Goal: Task Accomplishment & Management: Manage account settings

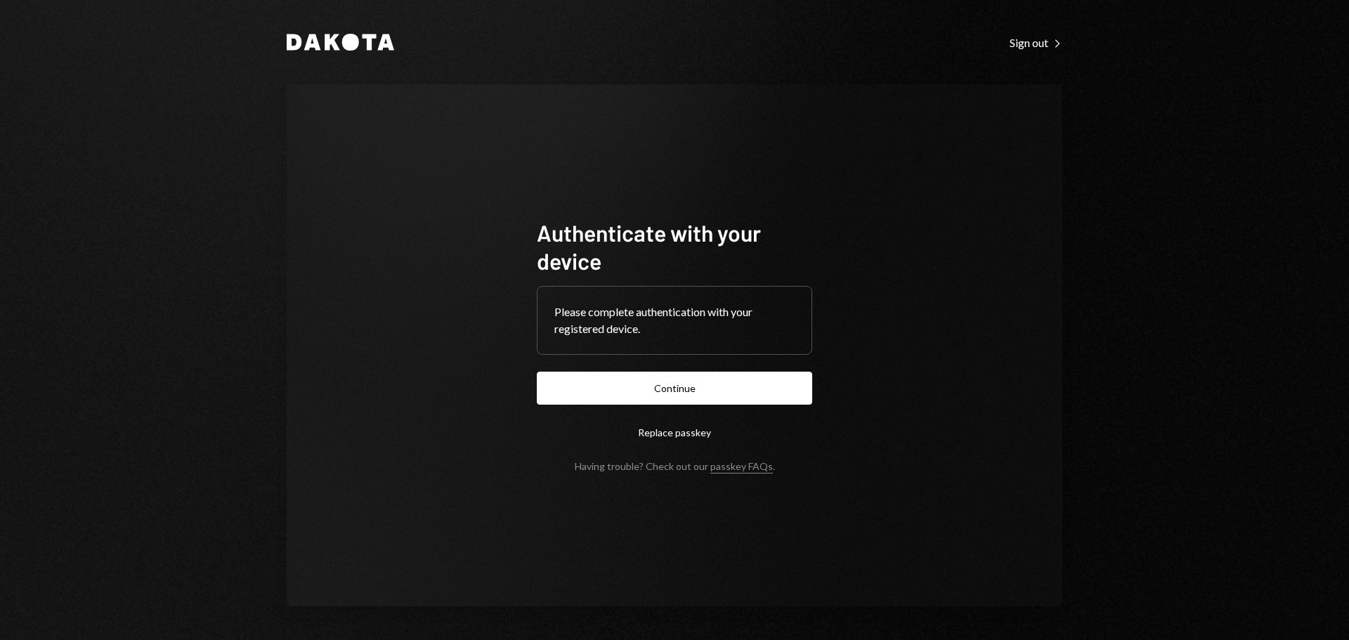
click at [721, 402] on button "Continue" at bounding box center [674, 388] width 275 height 33
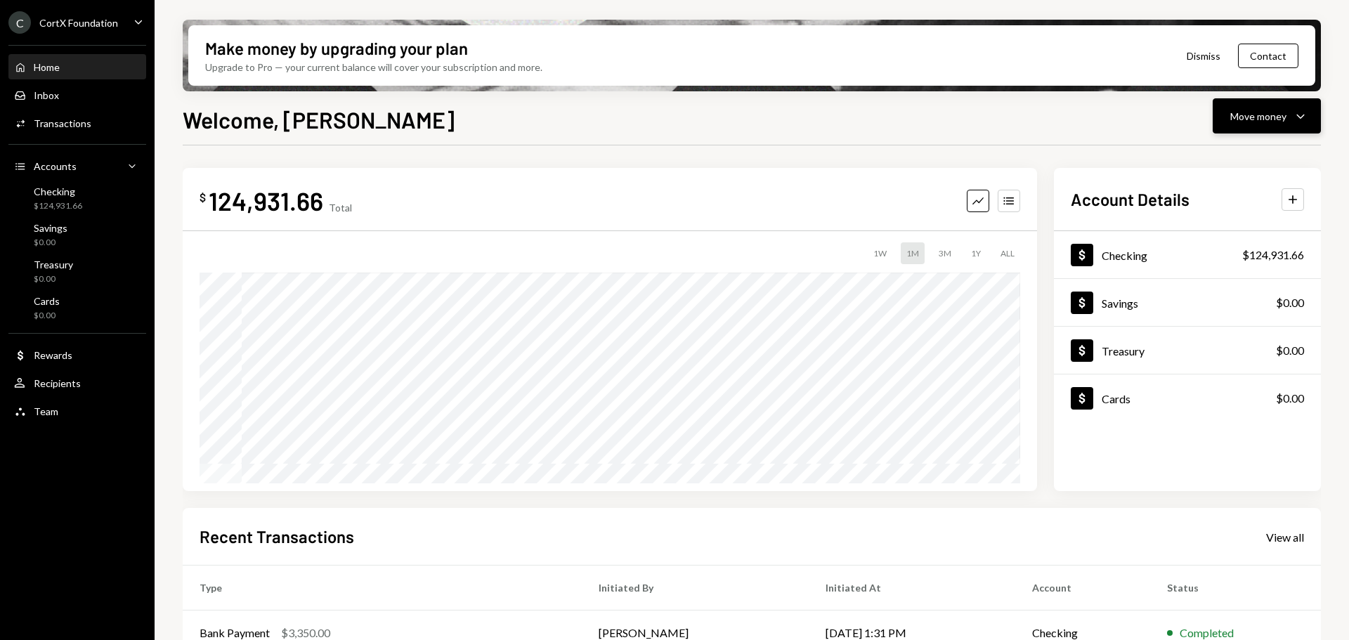
click at [1269, 126] on button "Move money Caret Down" at bounding box center [1266, 115] width 108 height 35
click at [1210, 160] on div "Send" at bounding box center [1255, 158] width 103 height 15
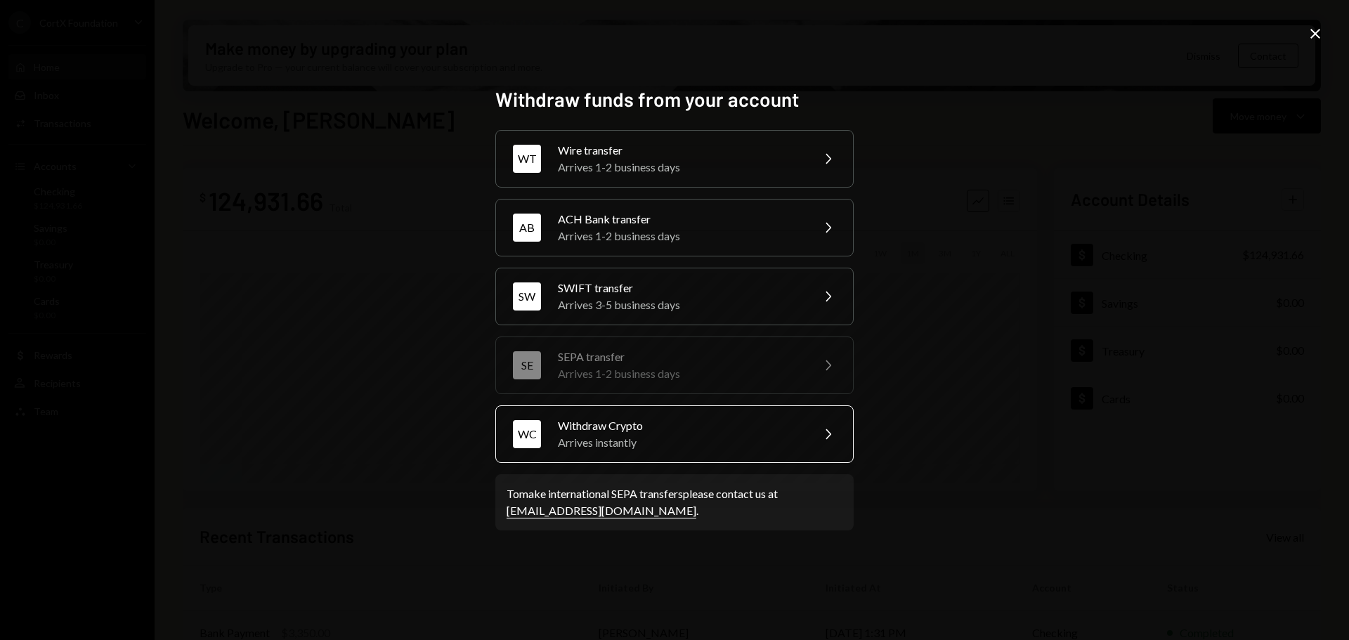
click at [690, 436] on div "Arrives instantly" at bounding box center [680, 442] width 244 height 17
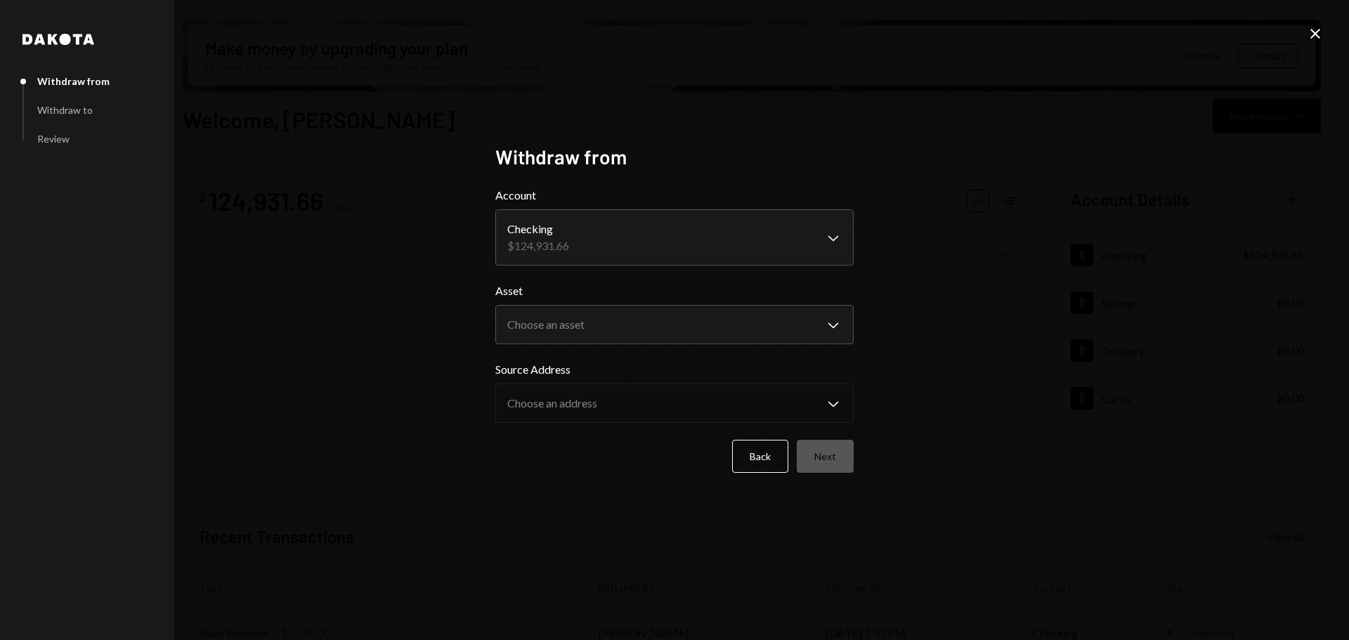
click at [615, 242] on body "C CortX Foundation Caret Down Home Home Inbox Inbox Activities Transactions Acc…" at bounding box center [674, 320] width 1349 height 640
click at [606, 324] on body "C CortX Foundation Caret Down Home Home Inbox Inbox Activities Transactions Acc…" at bounding box center [674, 320] width 1349 height 640
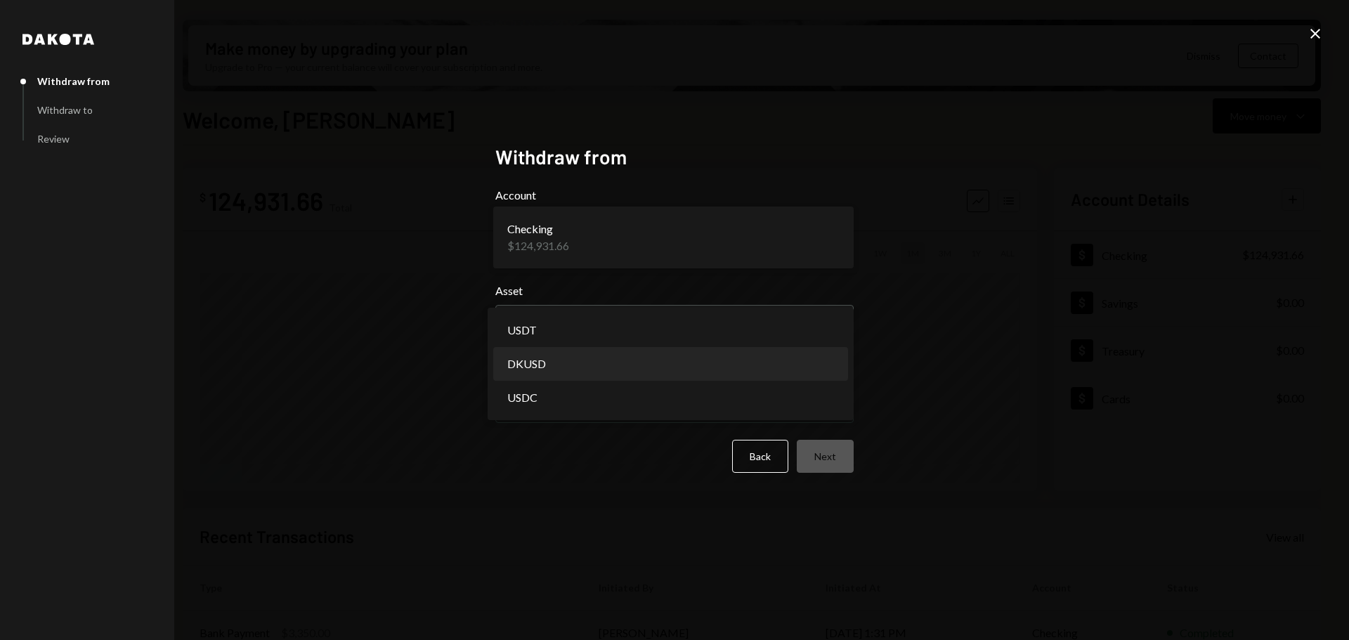
select select "*****"
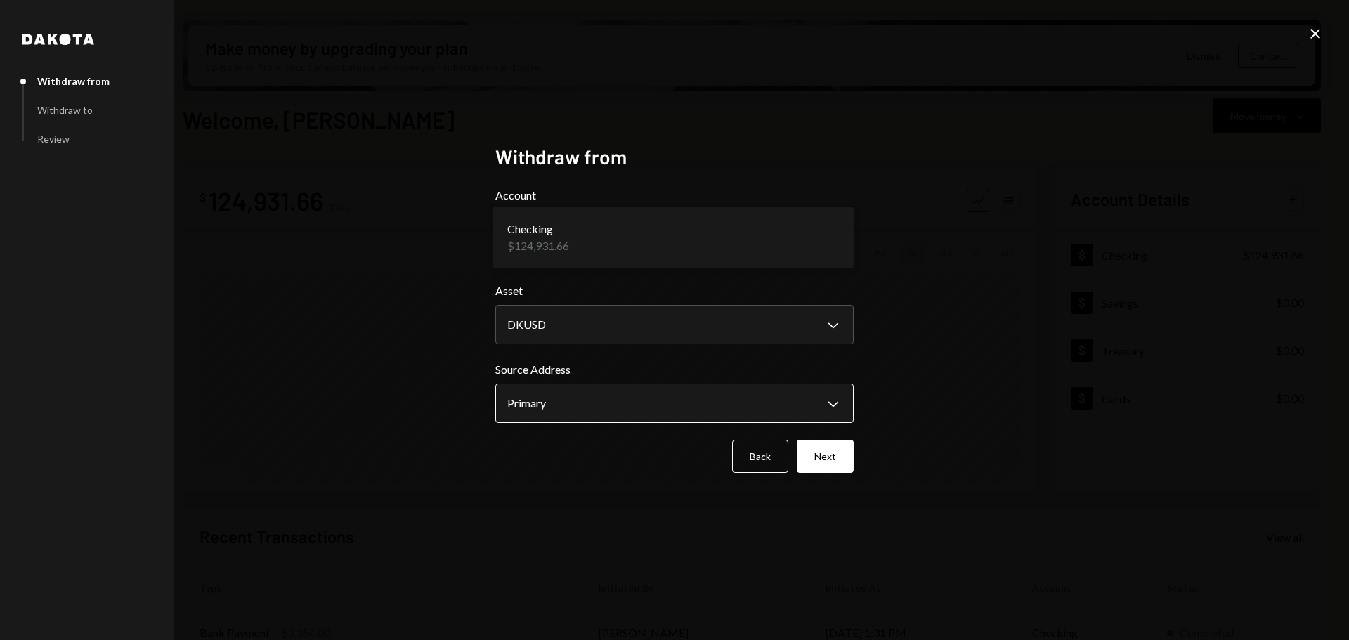
click at [610, 412] on body "C CortX Foundation Caret Down Home Home Inbox Inbox Activities Transactions Acc…" at bounding box center [674, 320] width 1349 height 640
click at [984, 393] on div "**********" at bounding box center [674, 320] width 1349 height 640
click at [843, 458] on button "Next" at bounding box center [825, 456] width 57 height 33
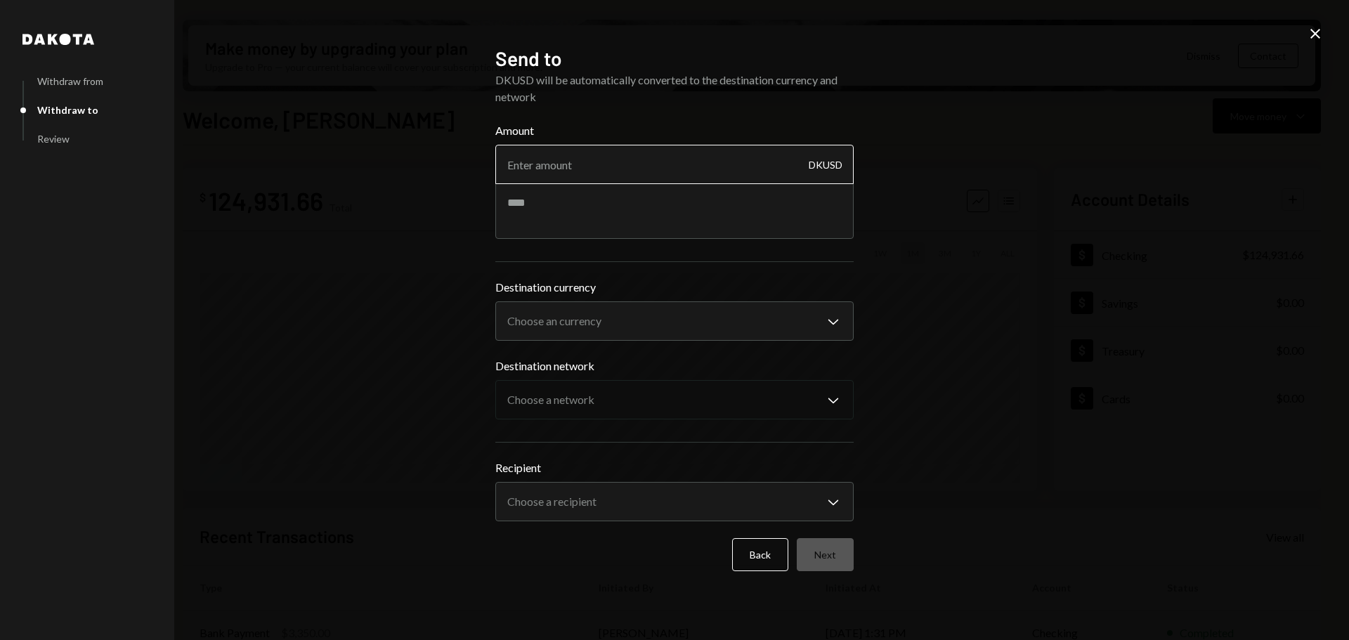
click at [646, 166] on input "Amount" at bounding box center [674, 164] width 358 height 39
type input "299"
click at [1315, 37] on icon "Close" at bounding box center [1314, 33] width 17 height 17
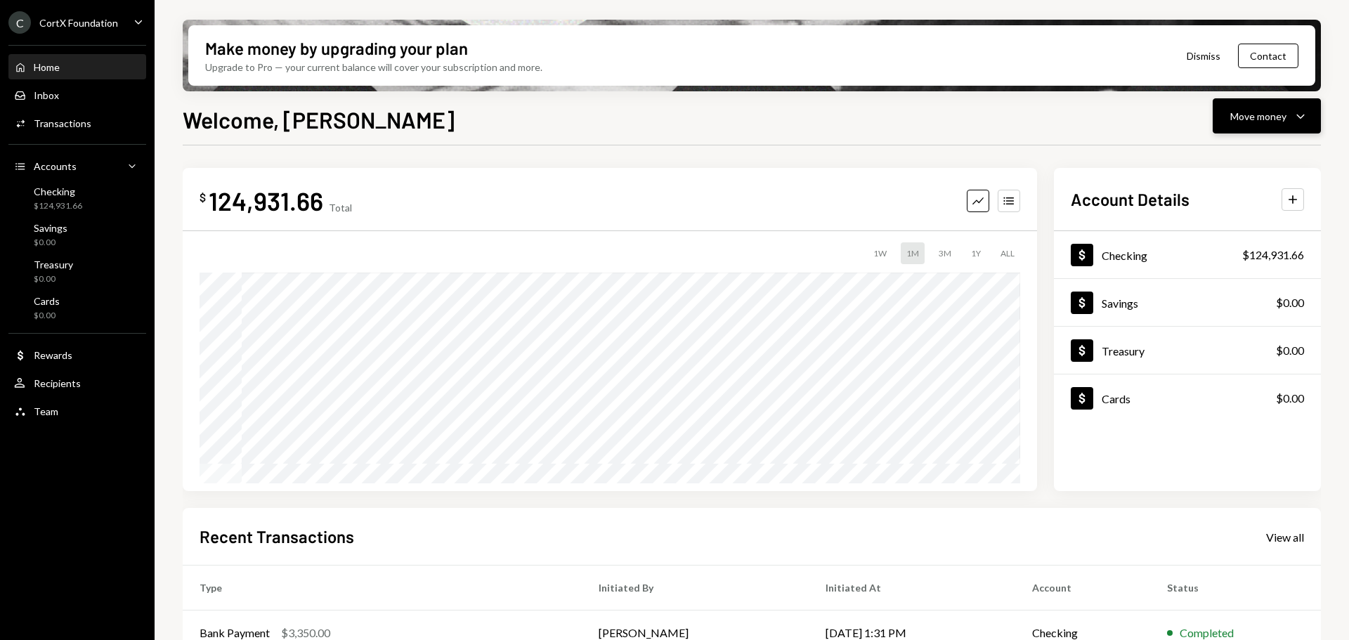
click at [1247, 102] on button "Move money Caret Down" at bounding box center [1266, 115] width 108 height 35
click at [1233, 151] on div "Withdraw Send" at bounding box center [1244, 159] width 140 height 32
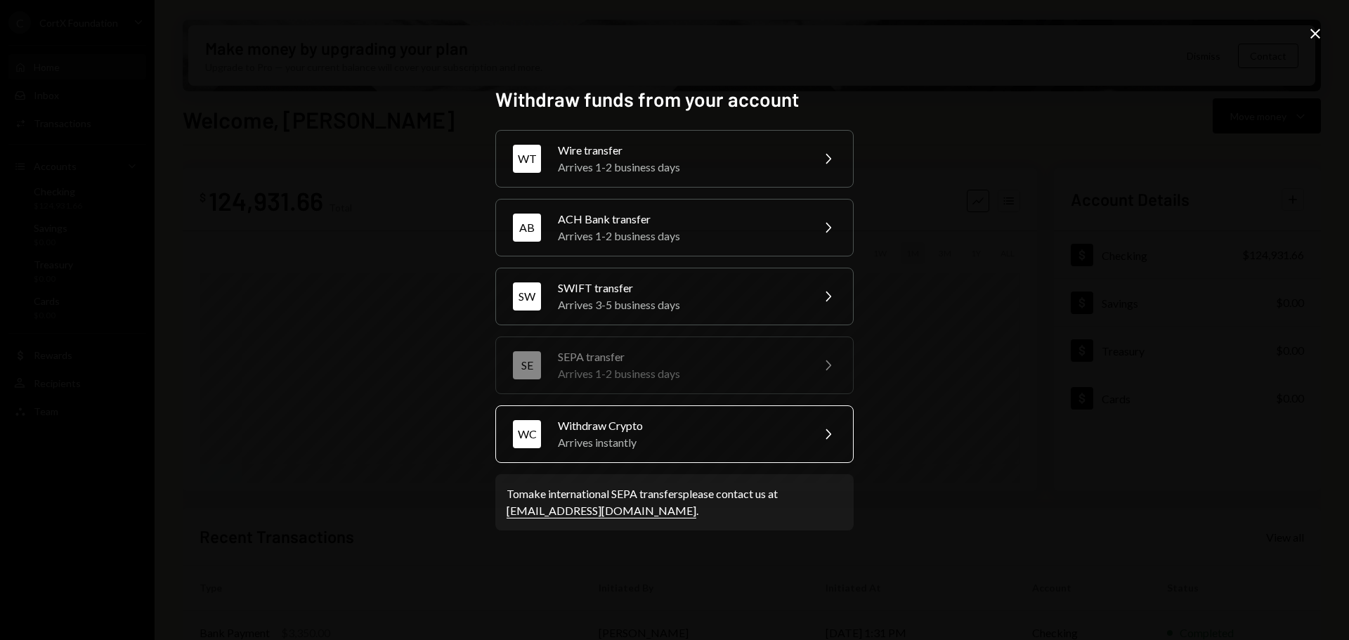
click at [631, 437] on div "Arrives instantly" at bounding box center [680, 442] width 244 height 17
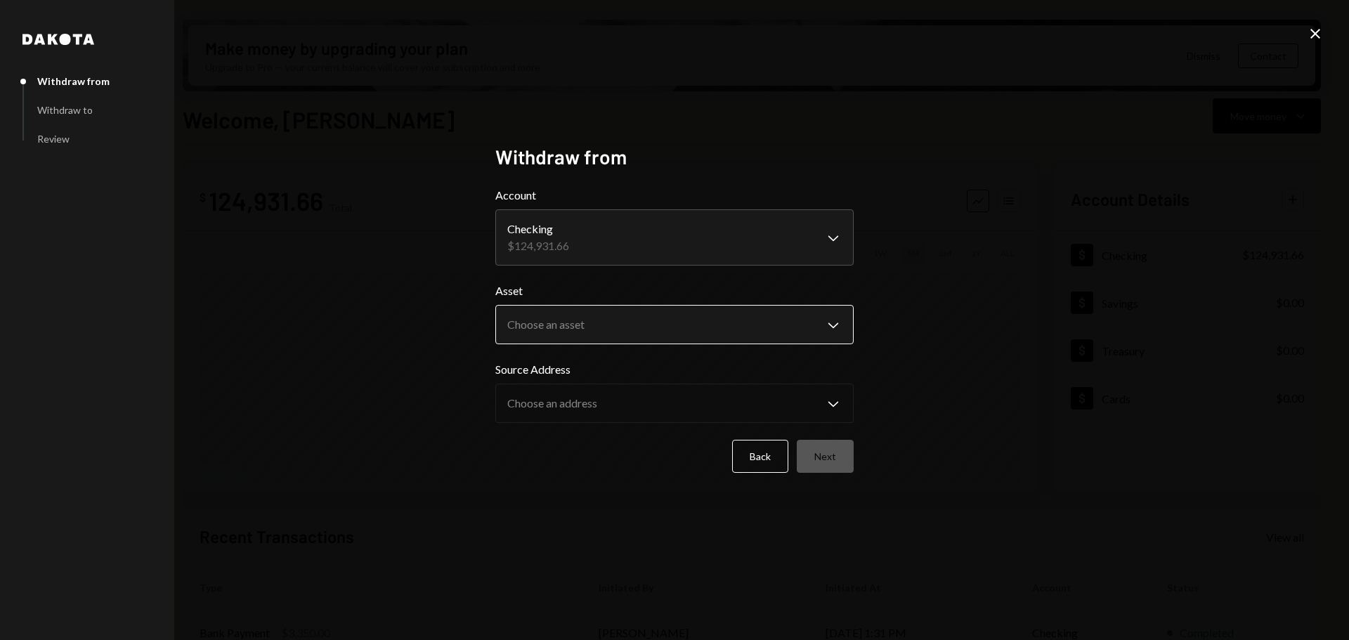
click at [664, 323] on body "C CortX Foundation Caret Down Home Home Inbox Inbox Activities Transactions Acc…" at bounding box center [674, 320] width 1349 height 640
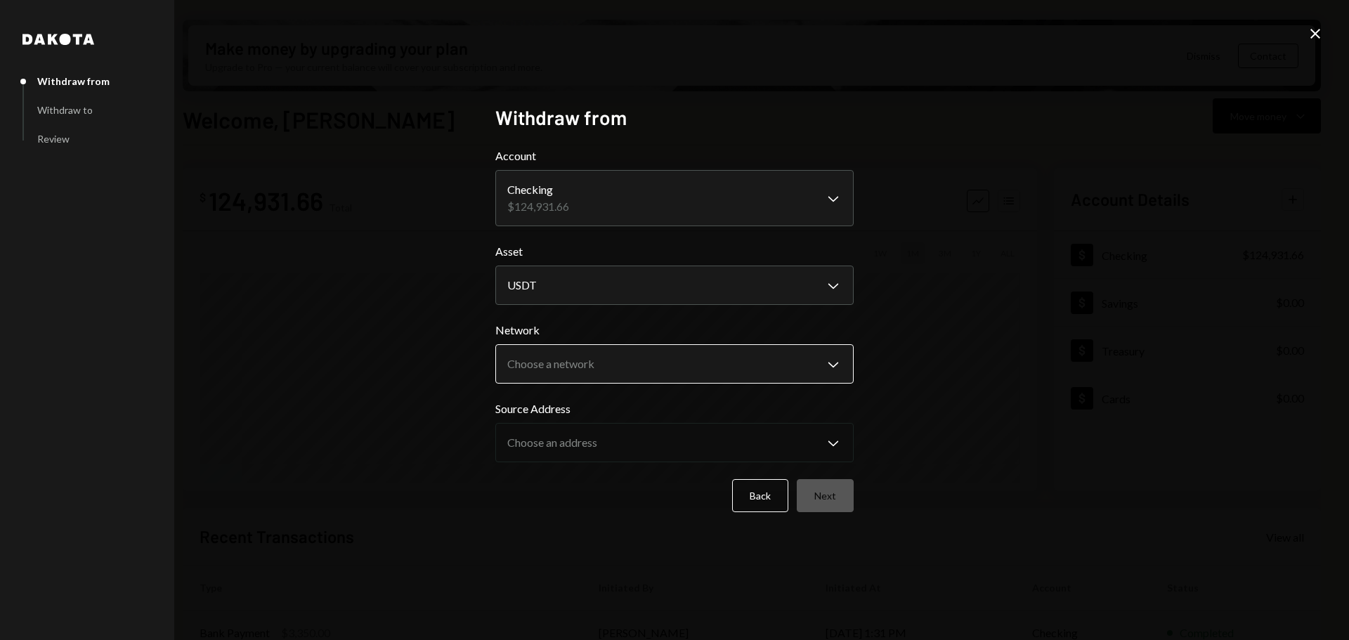
click at [605, 359] on body "C CortX Foundation Caret Down Home Home Inbox Inbox Activities Transactions Acc…" at bounding box center [674, 320] width 1349 height 640
click at [565, 292] on body "C CortX Foundation Caret Down Home Home Inbox Inbox Activities Transactions Acc…" at bounding box center [674, 320] width 1349 height 640
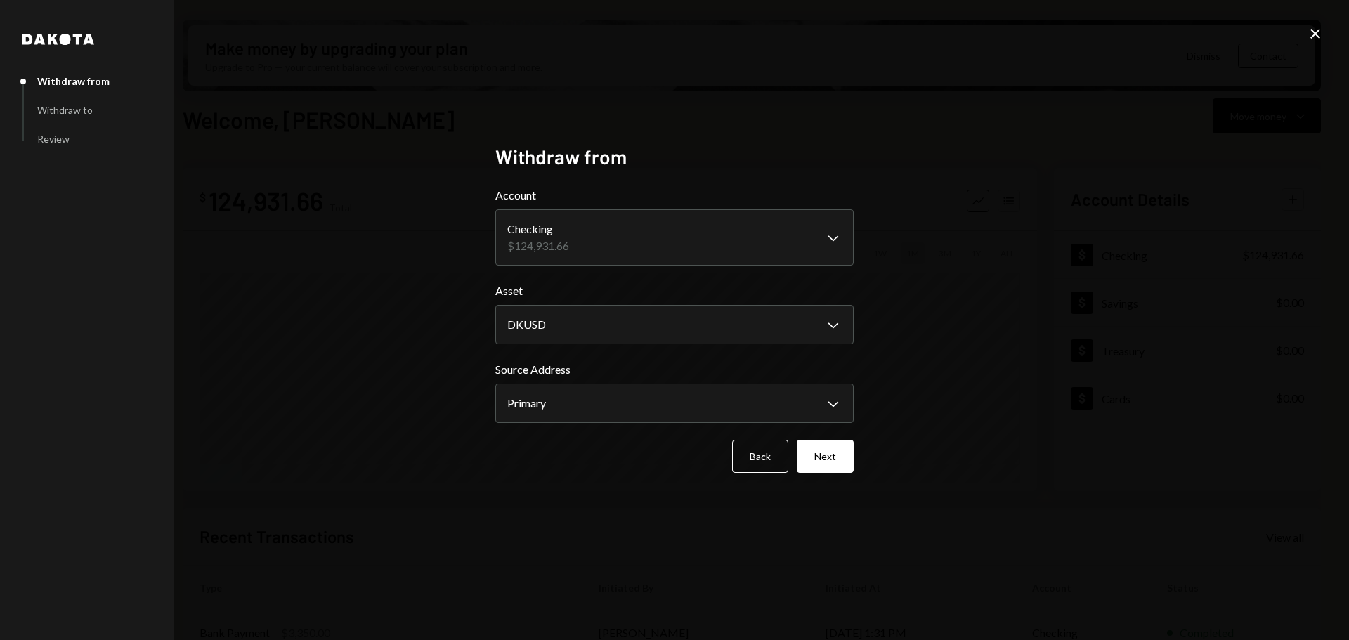
click at [558, 346] on form "**********" at bounding box center [674, 330] width 358 height 286
click at [561, 311] on body "C CortX Foundation Caret Down Home Home Inbox Inbox Activities Transactions Acc…" at bounding box center [674, 320] width 1349 height 640
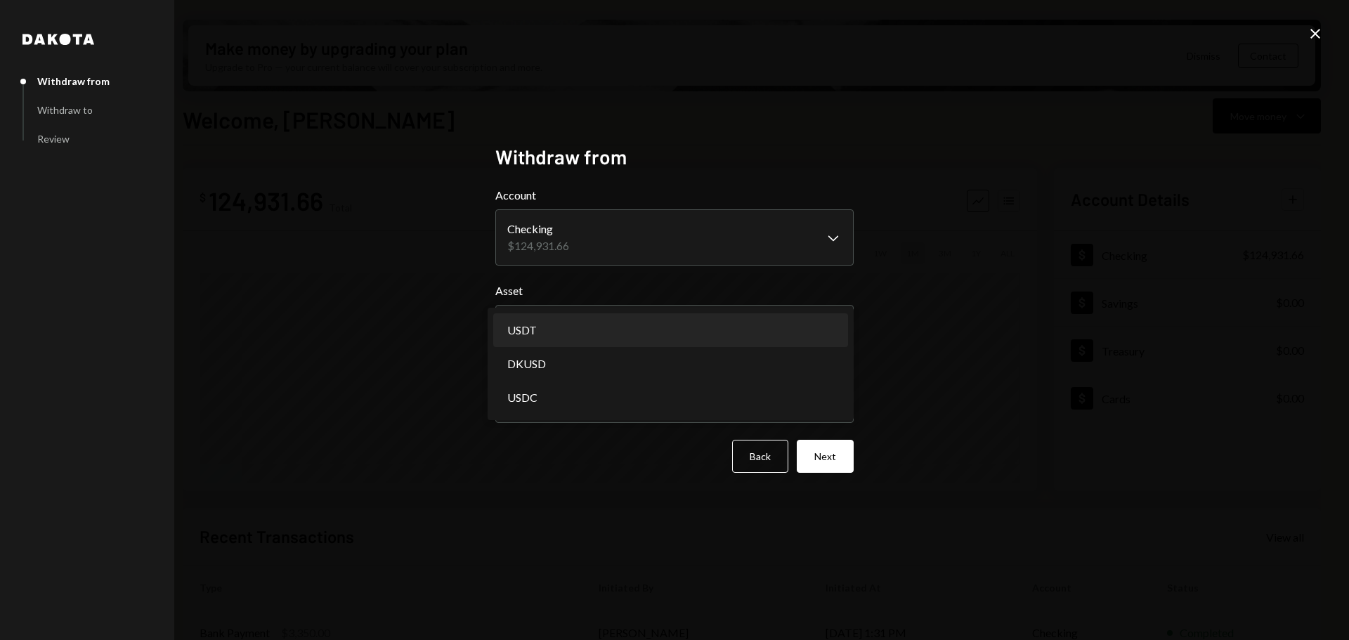
select select "****"
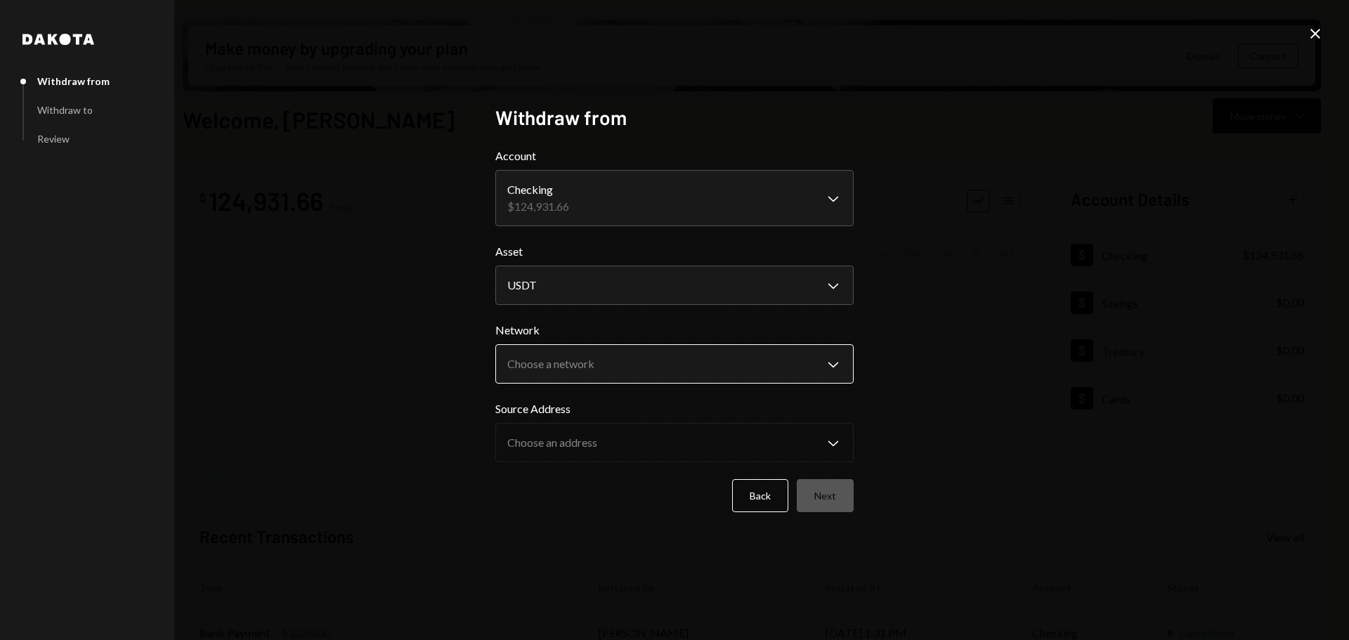
click at [570, 358] on body "C CortX Foundation Caret Down Home Home Inbox Inbox Activities Transactions Acc…" at bounding box center [674, 320] width 1349 height 640
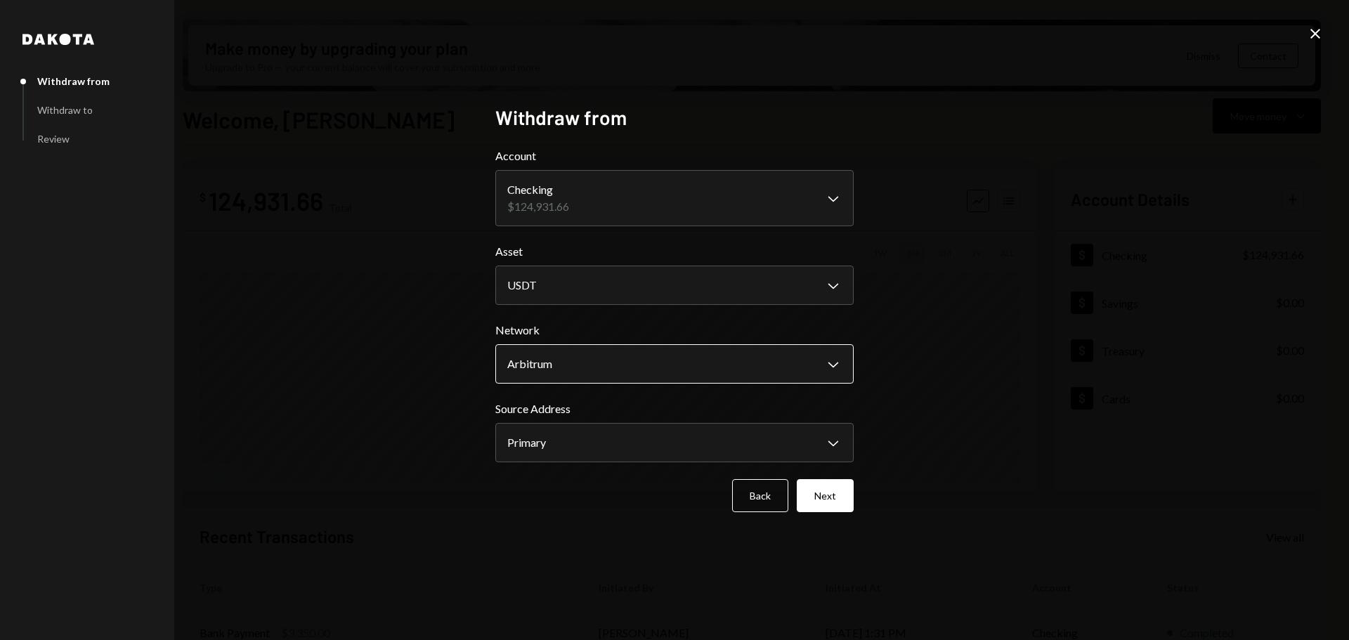
click at [634, 364] on body "C CortX Foundation Caret Down Home Home Inbox Inbox Activities Transactions Acc…" at bounding box center [674, 320] width 1349 height 640
select select "**********"
click at [823, 510] on button "Next" at bounding box center [825, 495] width 57 height 33
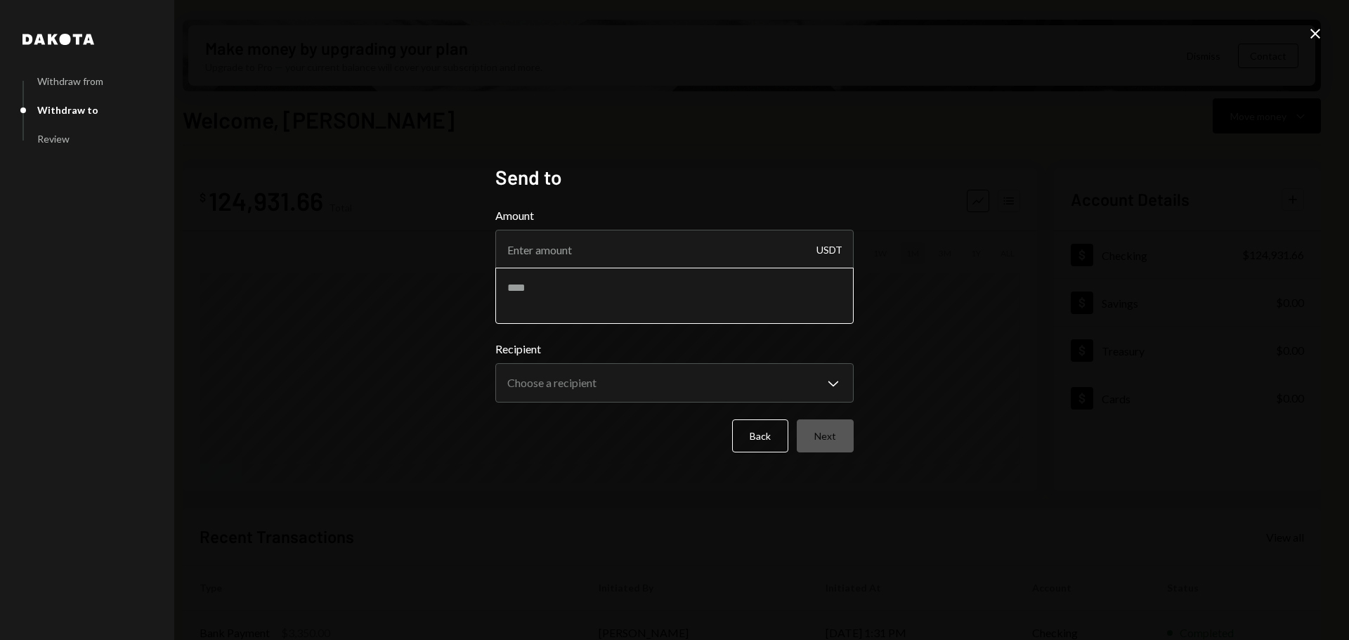
click at [731, 274] on textarea at bounding box center [674, 296] width 358 height 56
click at [731, 267] on div "Amount USDT" at bounding box center [674, 265] width 358 height 117
click at [728, 259] on input "Amount" at bounding box center [674, 249] width 358 height 39
click at [736, 251] on input "Amount" at bounding box center [674, 249] width 358 height 39
type input "29990"
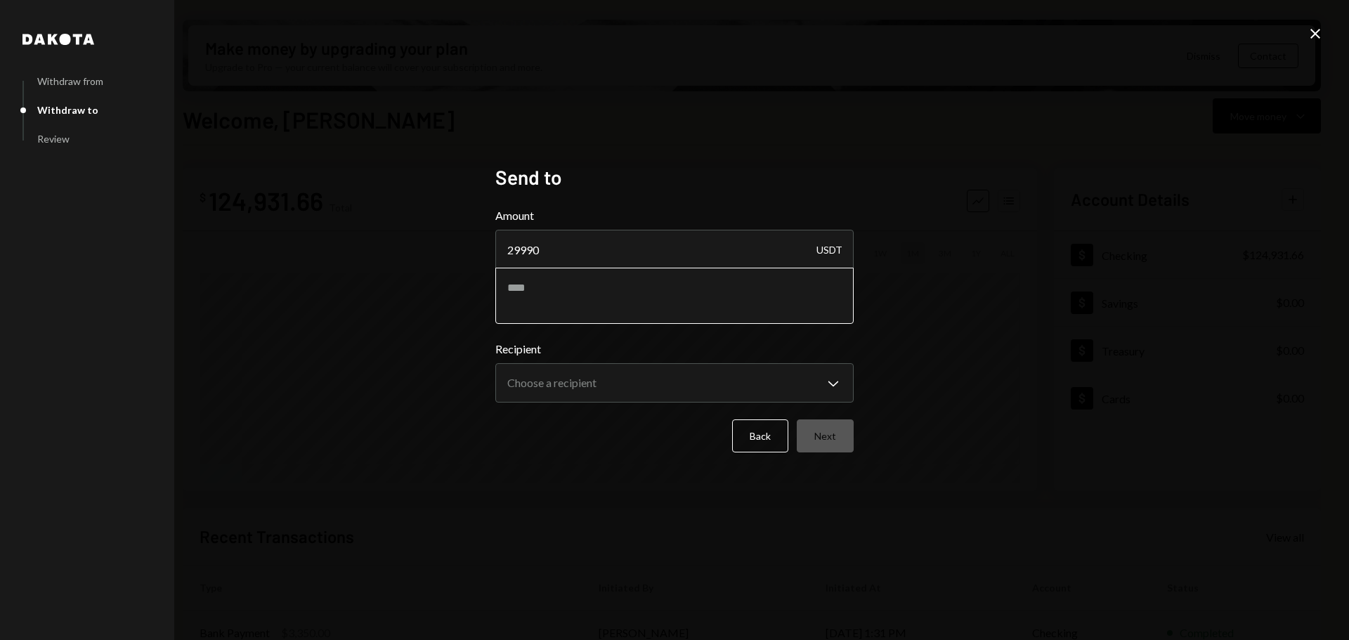
click at [712, 298] on div "Amount 29990 USDT" at bounding box center [674, 265] width 358 height 117
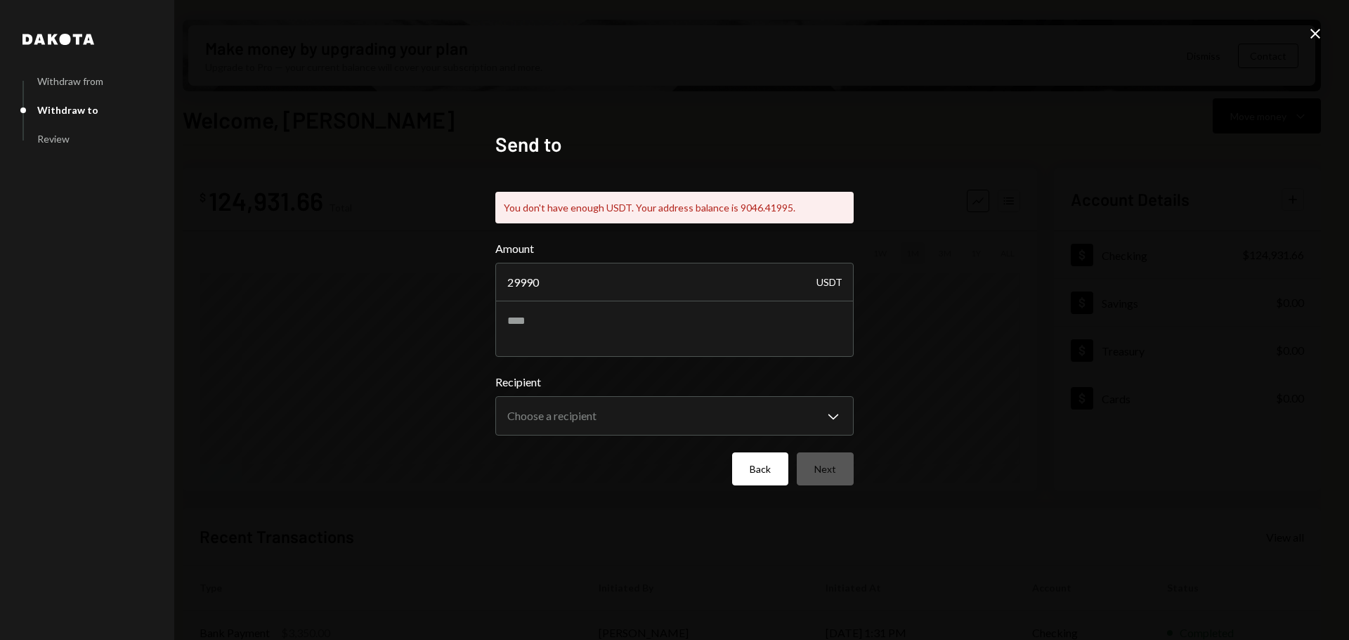
click at [755, 465] on button "Back" at bounding box center [760, 468] width 56 height 33
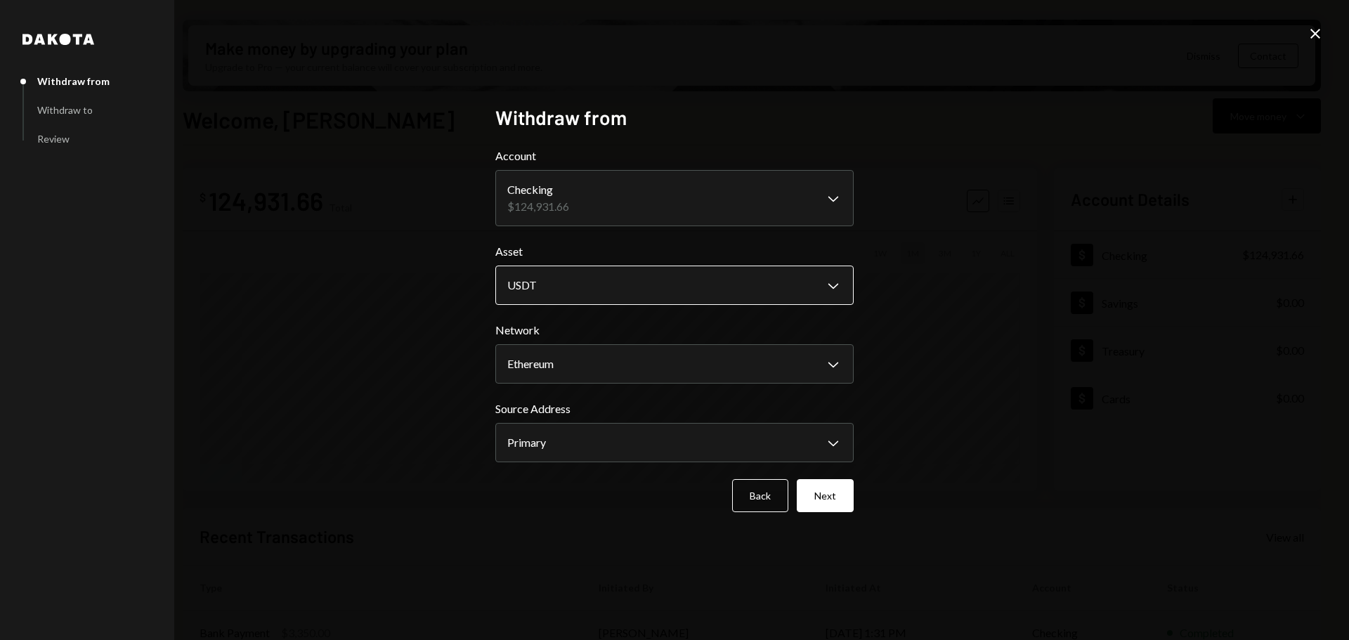
click at [705, 276] on body "C CortX Foundation Caret Down Home Home Inbox Inbox Activities Transactions Acc…" at bounding box center [674, 320] width 1349 height 640
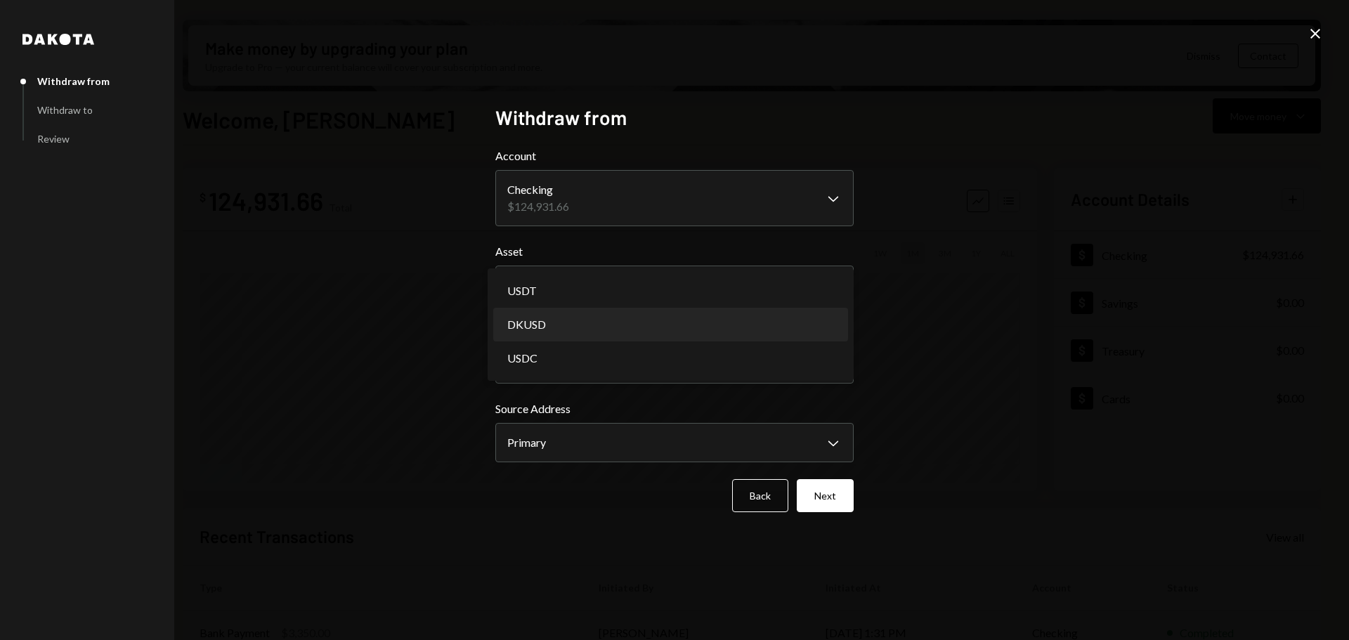
select select "*****"
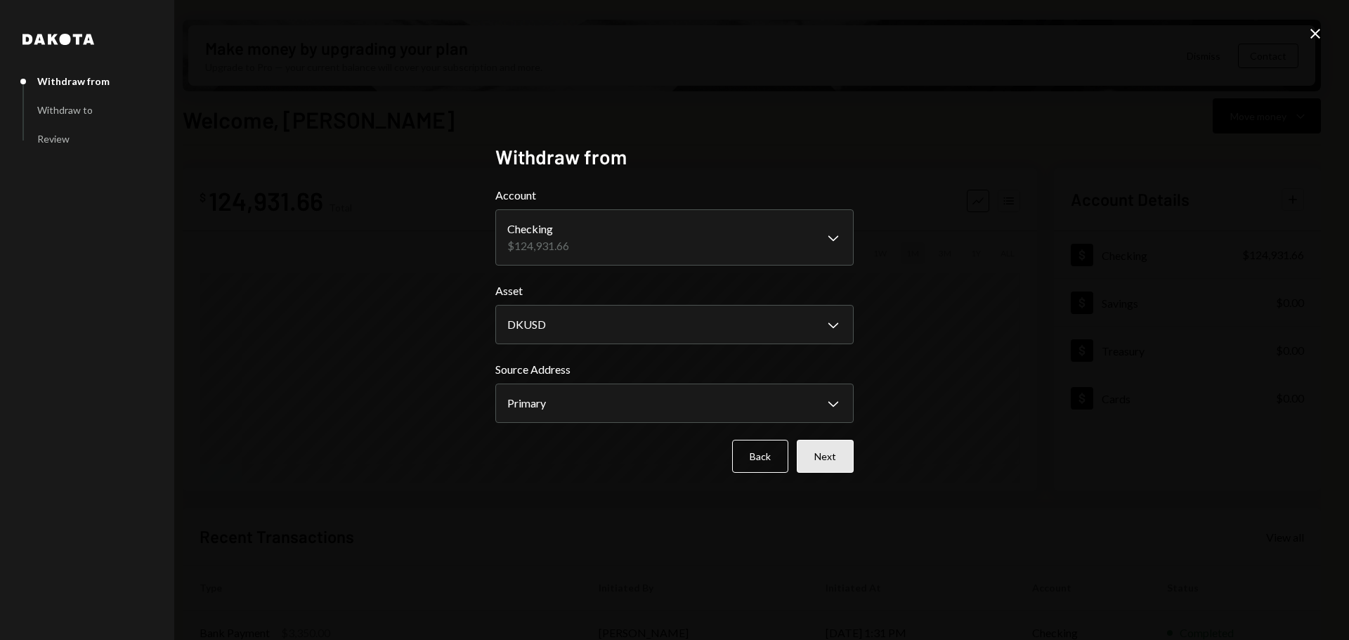
click at [803, 461] on button "Next" at bounding box center [825, 456] width 57 height 33
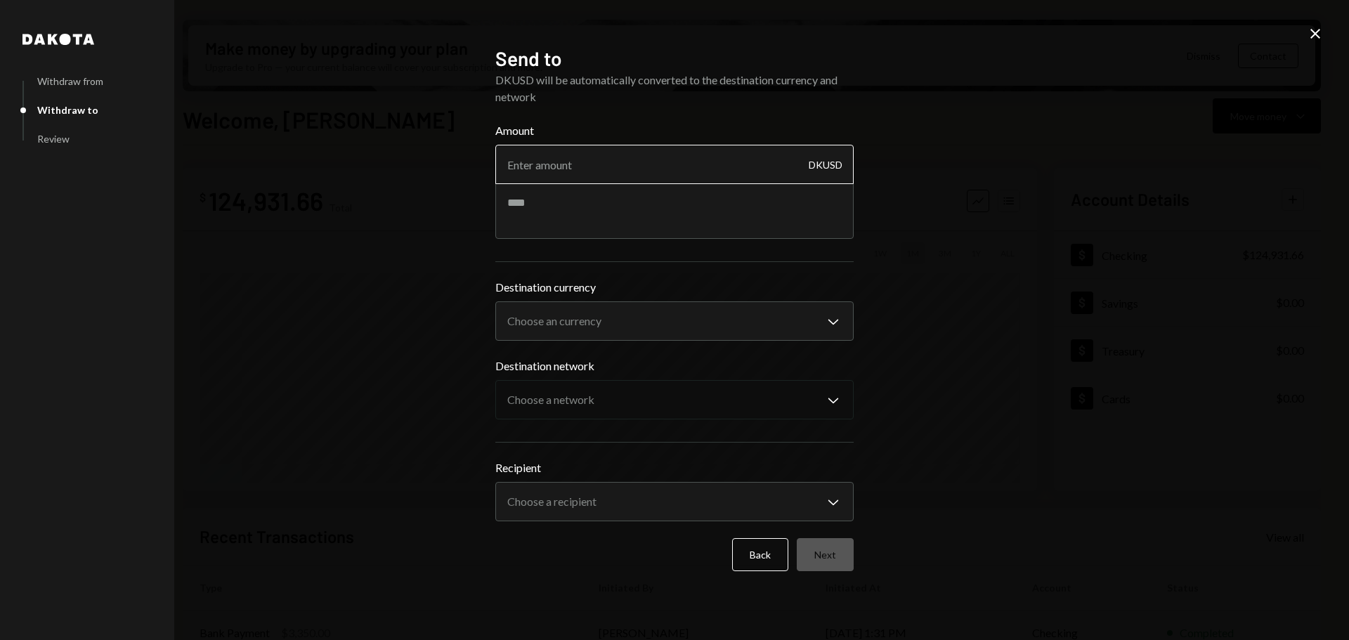
click at [680, 163] on input "Amount" at bounding box center [674, 164] width 358 height 39
type input "29990"
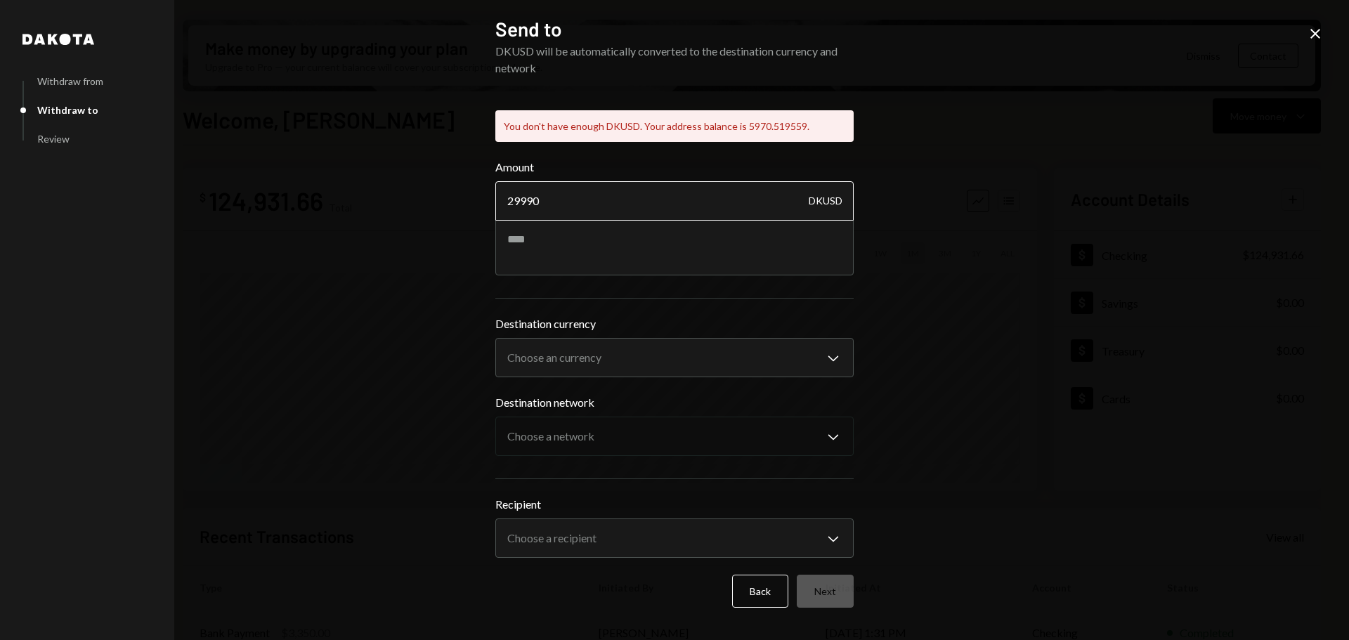
click at [672, 206] on div "Amount 29990 DKUSD" at bounding box center [674, 217] width 358 height 117
click at [673, 366] on body "C CortX Foundation Caret Down Home Home Inbox Inbox Activities Transactions Acc…" at bounding box center [674, 320] width 1349 height 640
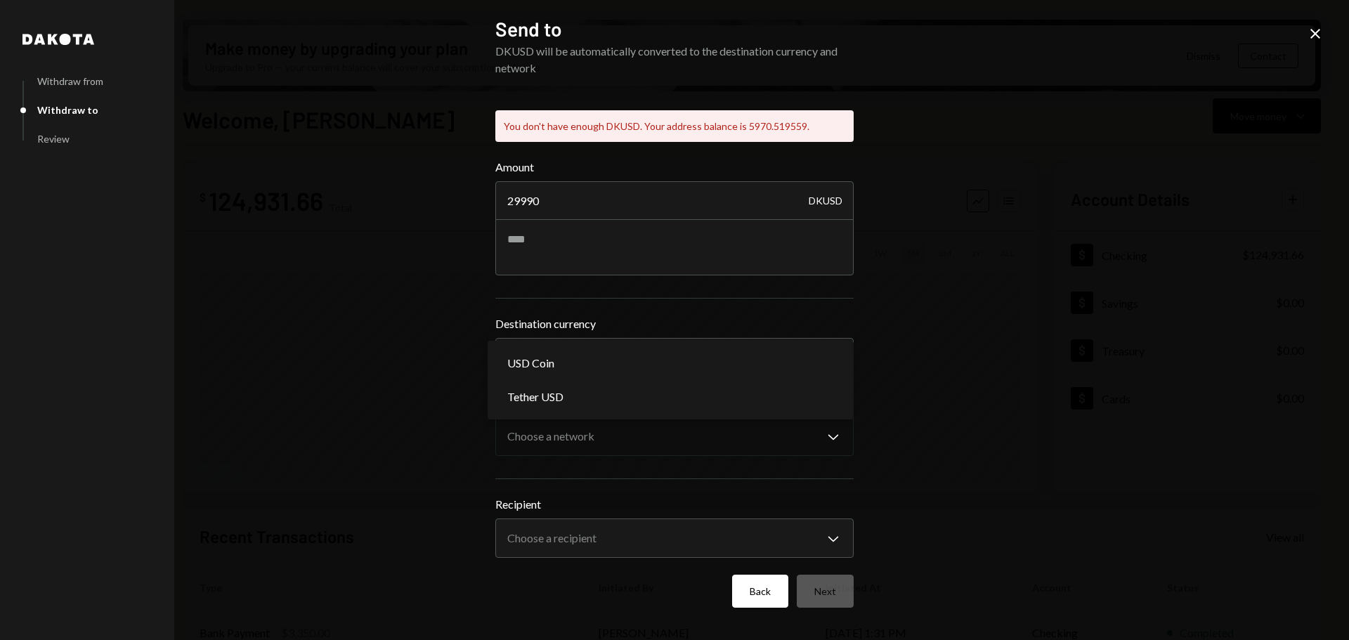
click at [761, 586] on button "Back" at bounding box center [760, 591] width 56 height 33
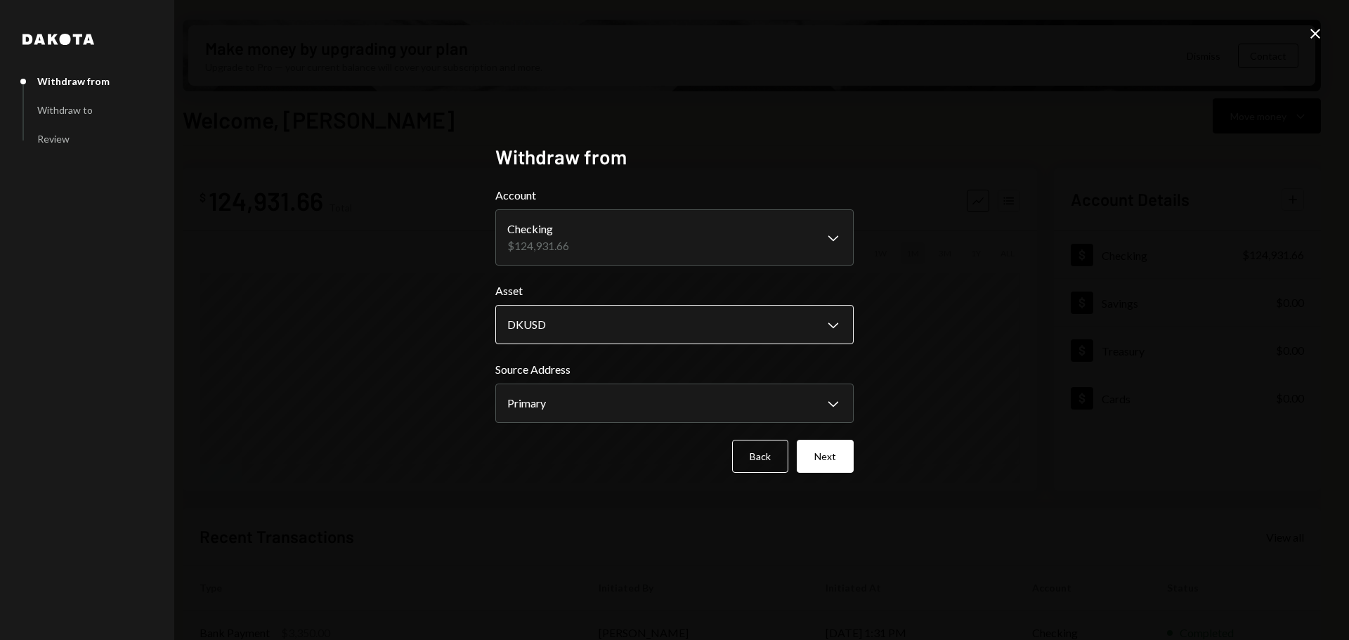
click at [666, 315] on body "C CortX Foundation Caret Down Home Home Inbox Inbox Activities Transactions Acc…" at bounding box center [674, 320] width 1349 height 640
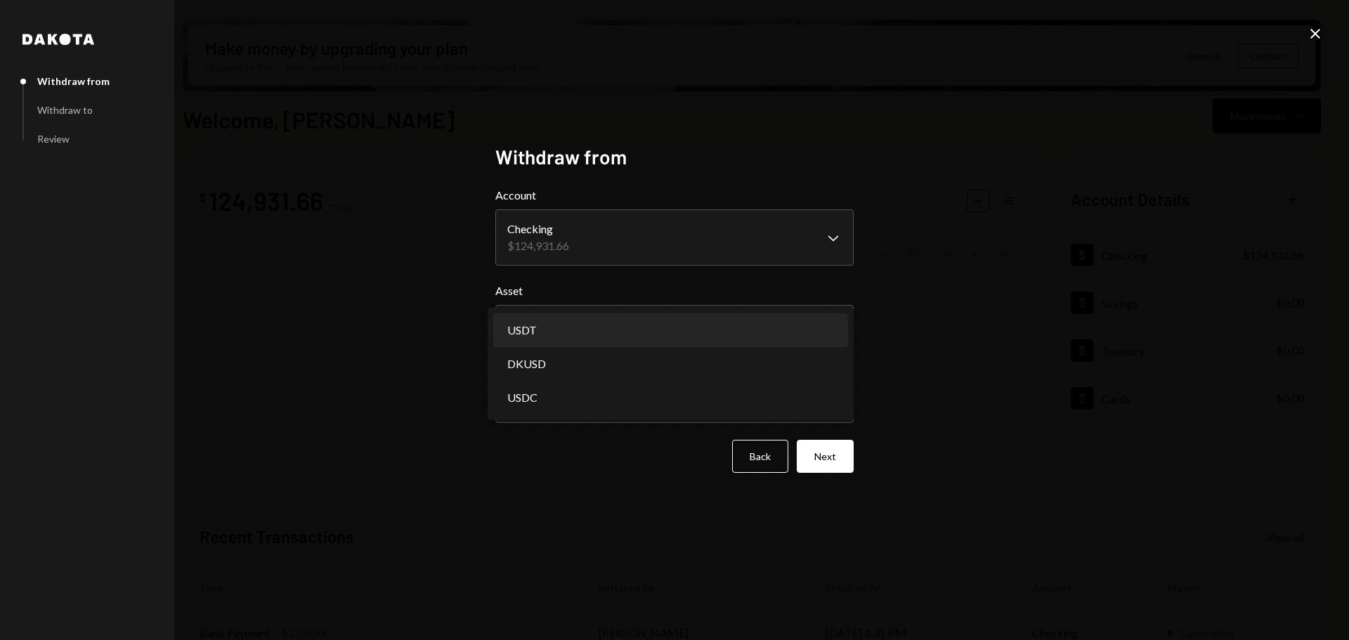
select select "****"
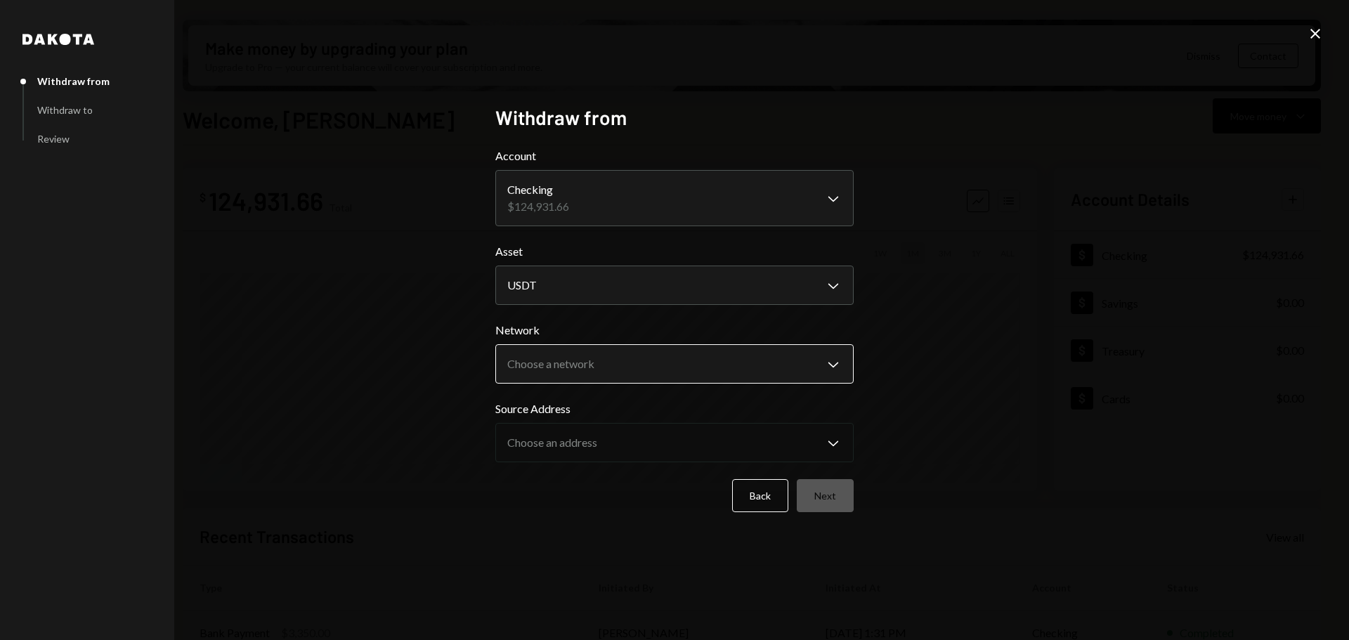
click at [702, 366] on body "C CortX Foundation Caret Down Home Home Inbox Inbox Activities Transactions Acc…" at bounding box center [674, 320] width 1349 height 640
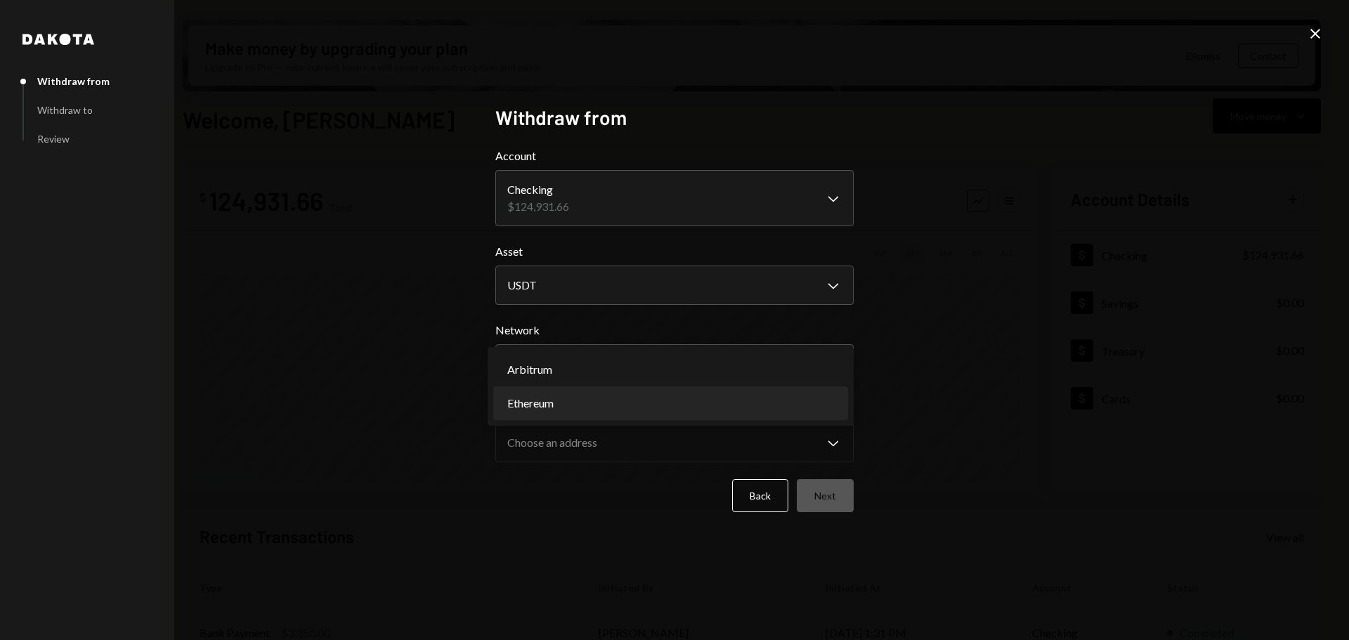
select select "**********"
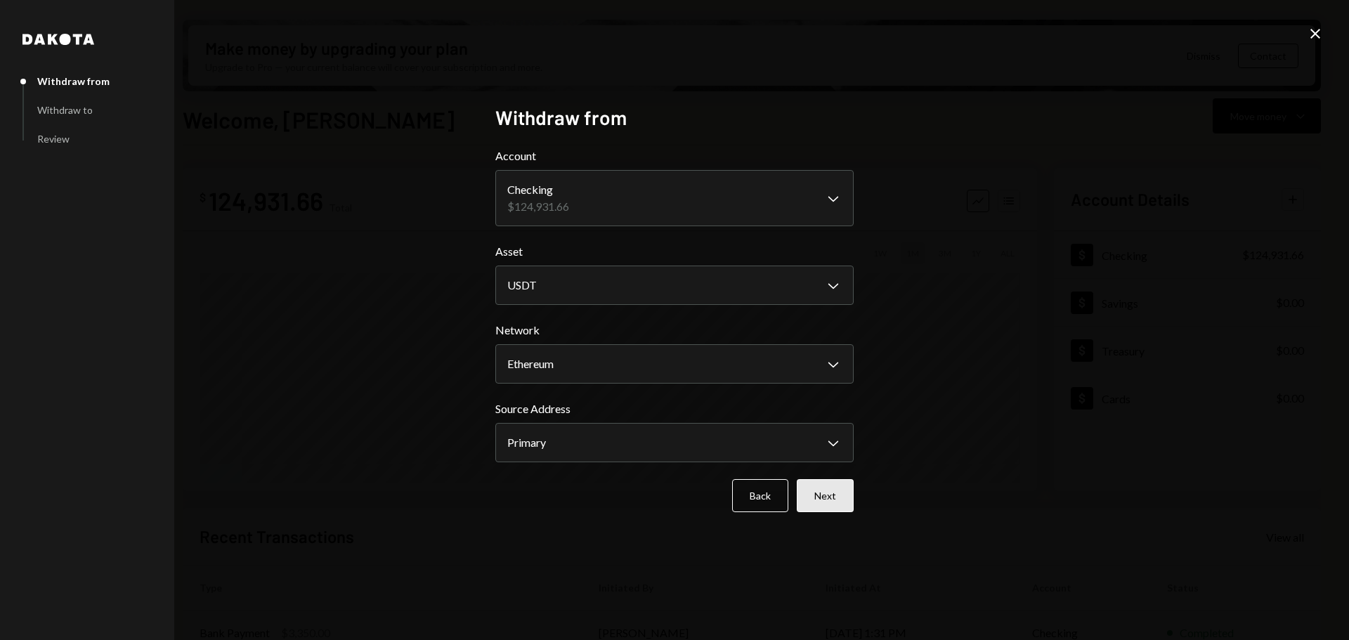
click at [830, 489] on button "Next" at bounding box center [825, 495] width 57 height 33
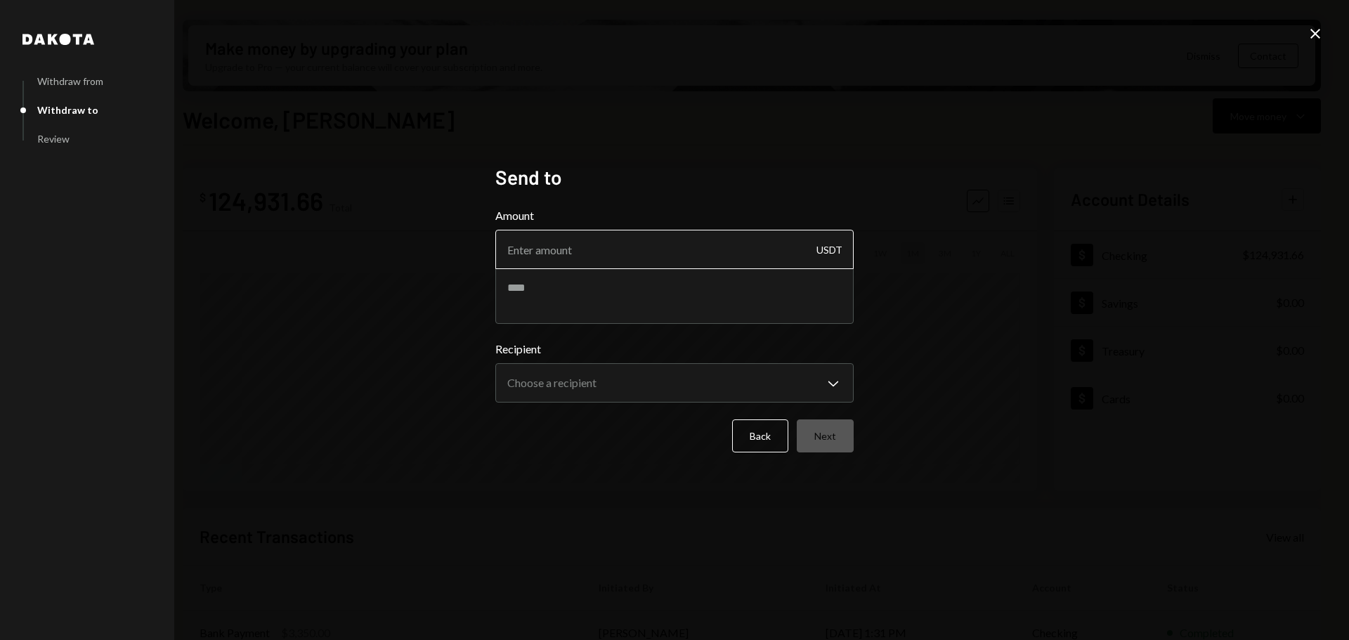
click at [654, 250] on input "Amount" at bounding box center [674, 249] width 358 height 39
type input "29990"
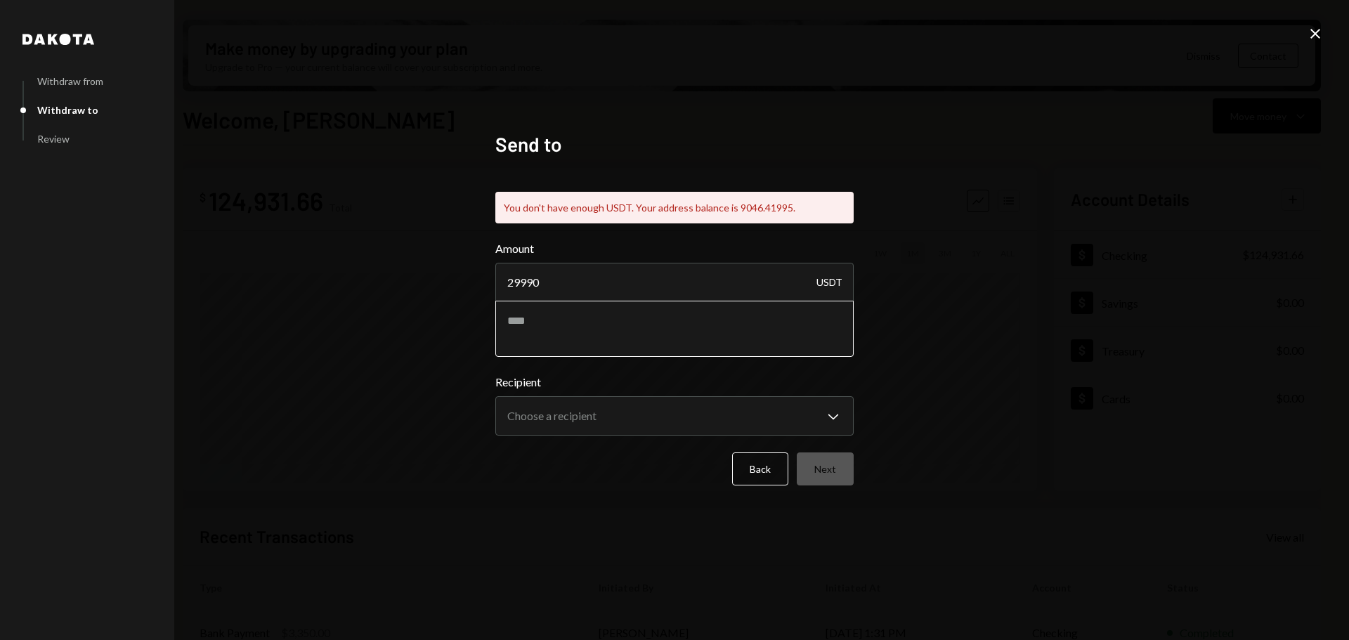
click at [623, 310] on textarea at bounding box center [674, 329] width 358 height 56
click at [759, 468] on button "Back" at bounding box center [760, 468] width 56 height 33
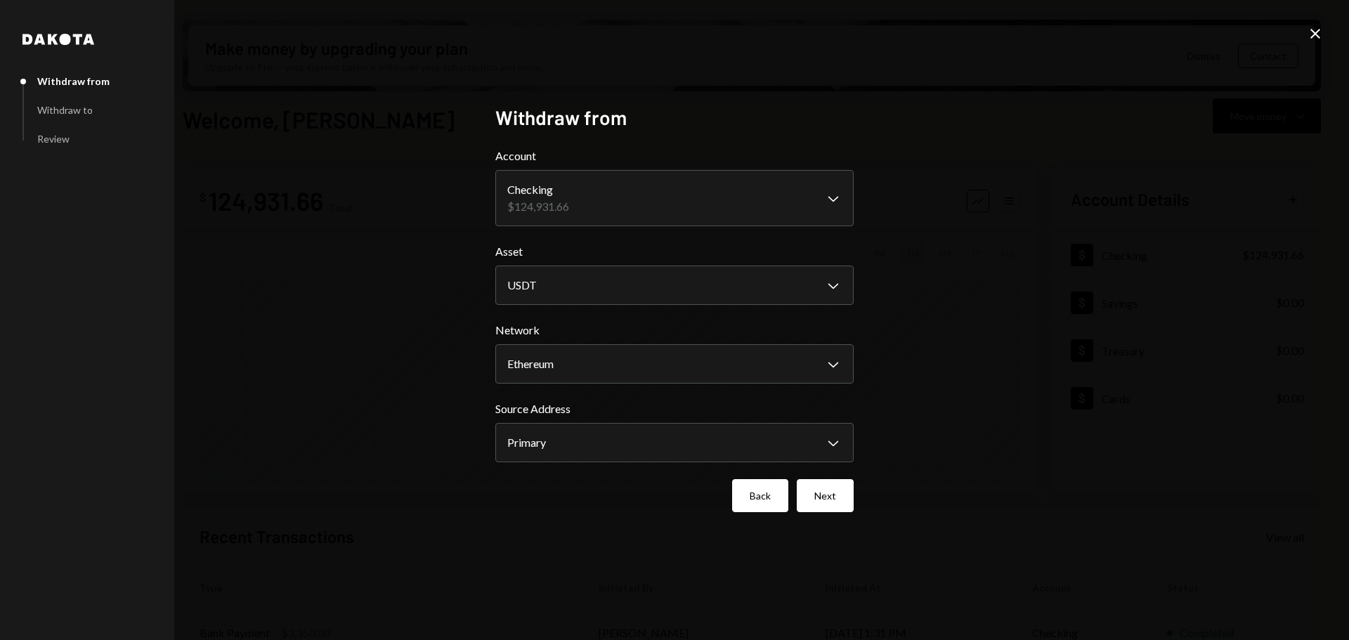
click at [780, 484] on button "Back" at bounding box center [760, 495] width 56 height 33
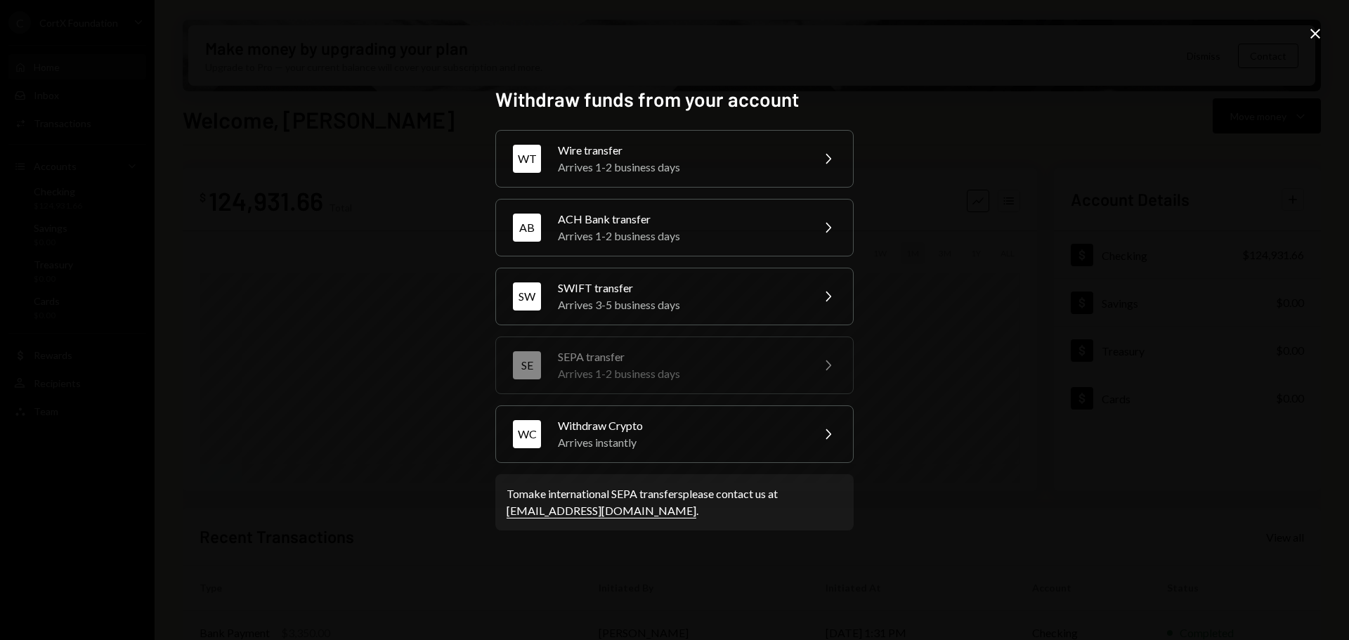
drag, startPoint x: 363, startPoint y: 336, endPoint x: 369, endPoint y: 341, distance: 7.6
click at [369, 341] on div "Withdraw funds from your account WT Wire transfer Arrives 1-2 business days Che…" at bounding box center [674, 320] width 1349 height 640
drag, startPoint x: 1318, startPoint y: 35, endPoint x: 1303, endPoint y: 35, distance: 15.5
click at [1318, 34] on icon "Close" at bounding box center [1314, 33] width 17 height 17
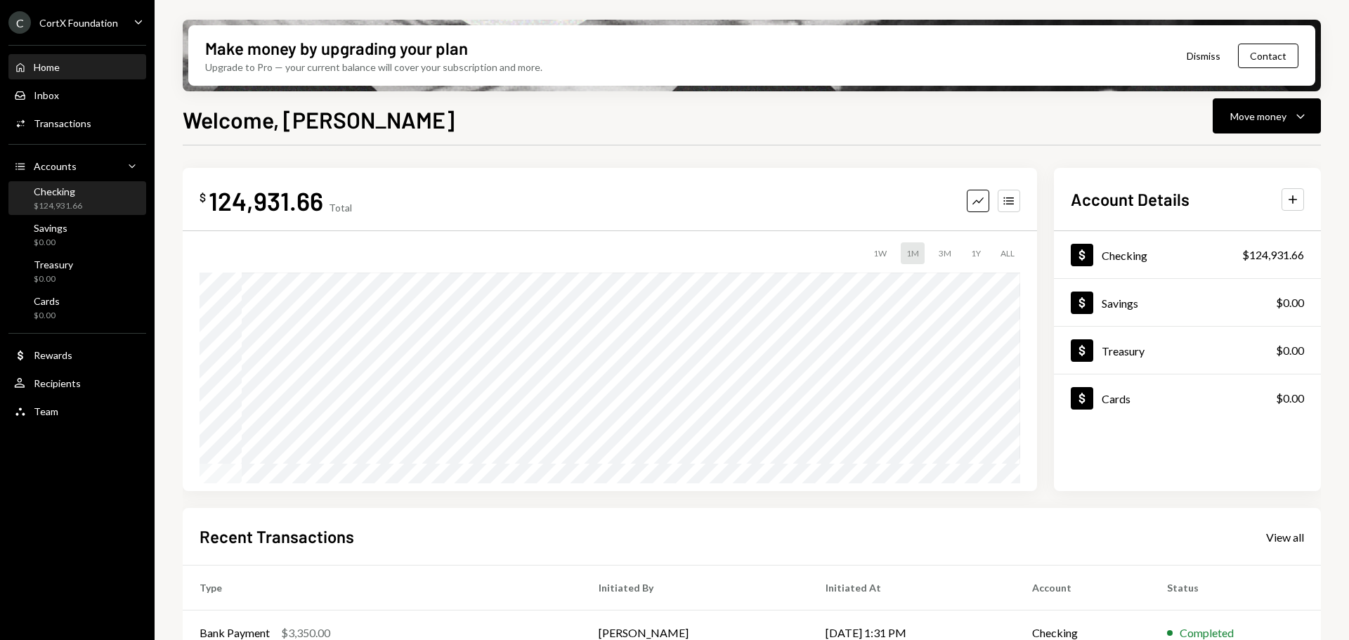
click at [67, 197] on div "Checking $124,931.66" at bounding box center [58, 198] width 48 height 27
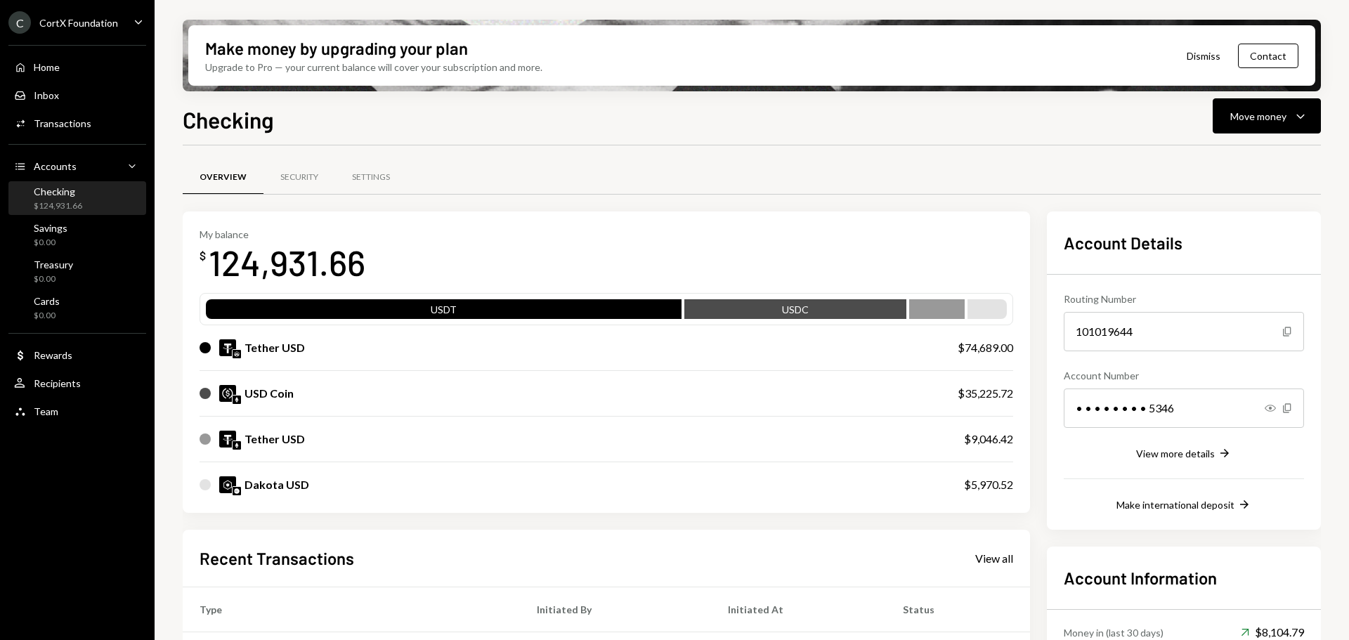
click at [509, 349] on div "Tether USD" at bounding box center [564, 347] width 730 height 17
click at [435, 392] on div "USD Coin" at bounding box center [564, 393] width 730 height 17
click at [1250, 113] on div "Move money" at bounding box center [1258, 116] width 56 height 15
click at [1210, 162] on div "Send" at bounding box center [1255, 158] width 103 height 15
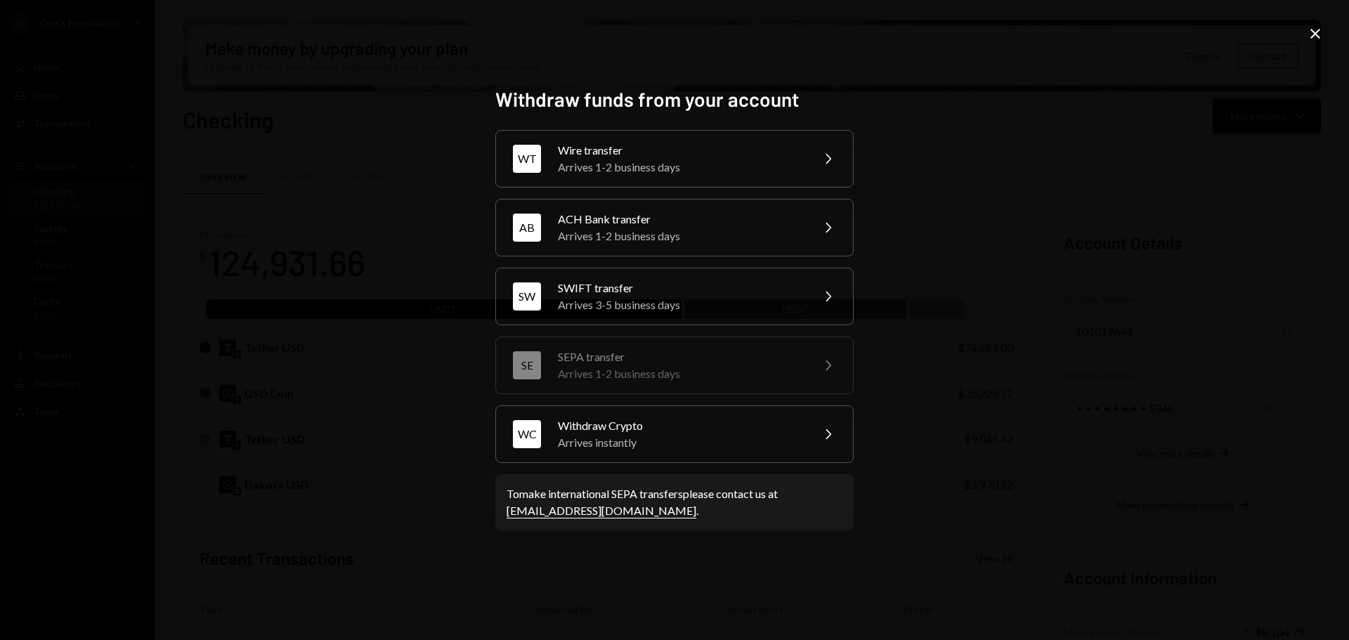
drag, startPoint x: 363, startPoint y: 301, endPoint x: 382, endPoint y: 303, distance: 19.1
click at [368, 306] on div "Withdraw funds from your account WT Wire transfer Arrives 1-2 business days Che…" at bounding box center [674, 320] width 1349 height 640
drag, startPoint x: 1083, startPoint y: 132, endPoint x: 1090, endPoint y: 131, distance: 7.2
click at [1085, 132] on div "Withdraw funds from your account WT Wire transfer Arrives 1-2 business days Che…" at bounding box center [674, 320] width 1349 height 640
click at [1314, 35] on icon at bounding box center [1315, 34] width 10 height 10
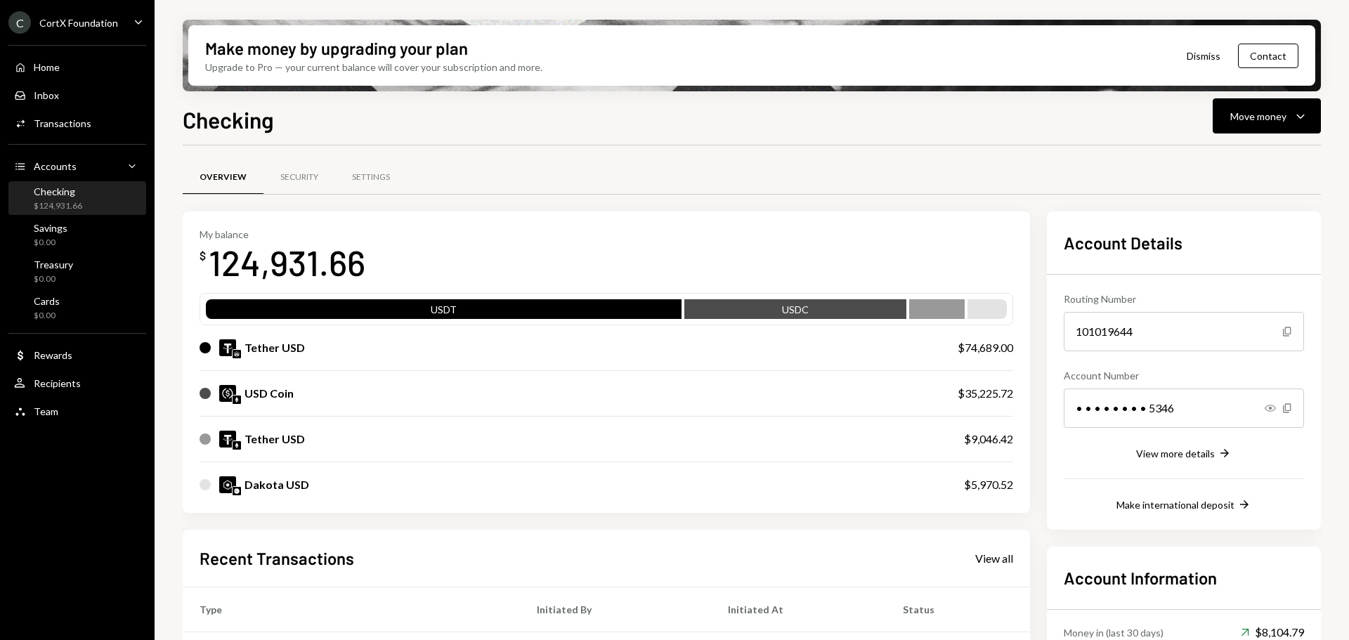
click at [402, 442] on div "Tether USD" at bounding box center [567, 439] width 736 height 17
click at [235, 445] on img at bounding box center [236, 445] width 8 height 8
click at [1238, 139] on div "Checking Move money Caret Down Overview Security Settings My balance $ 124,931.…" at bounding box center [752, 413] width 1138 height 620
click at [1243, 122] on div "Move money" at bounding box center [1258, 116] width 56 height 15
click at [1198, 172] on div "Withdraw Send" at bounding box center [1244, 159] width 140 height 32
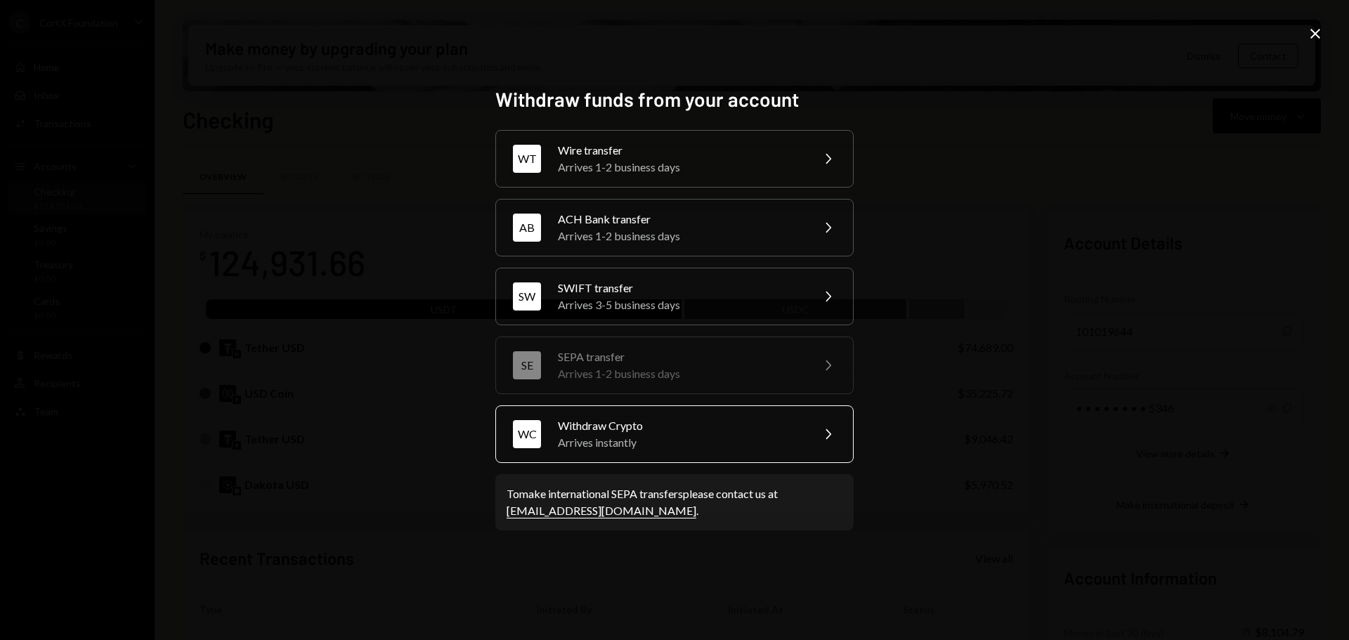
click at [629, 448] on div "Arrives instantly" at bounding box center [680, 442] width 244 height 17
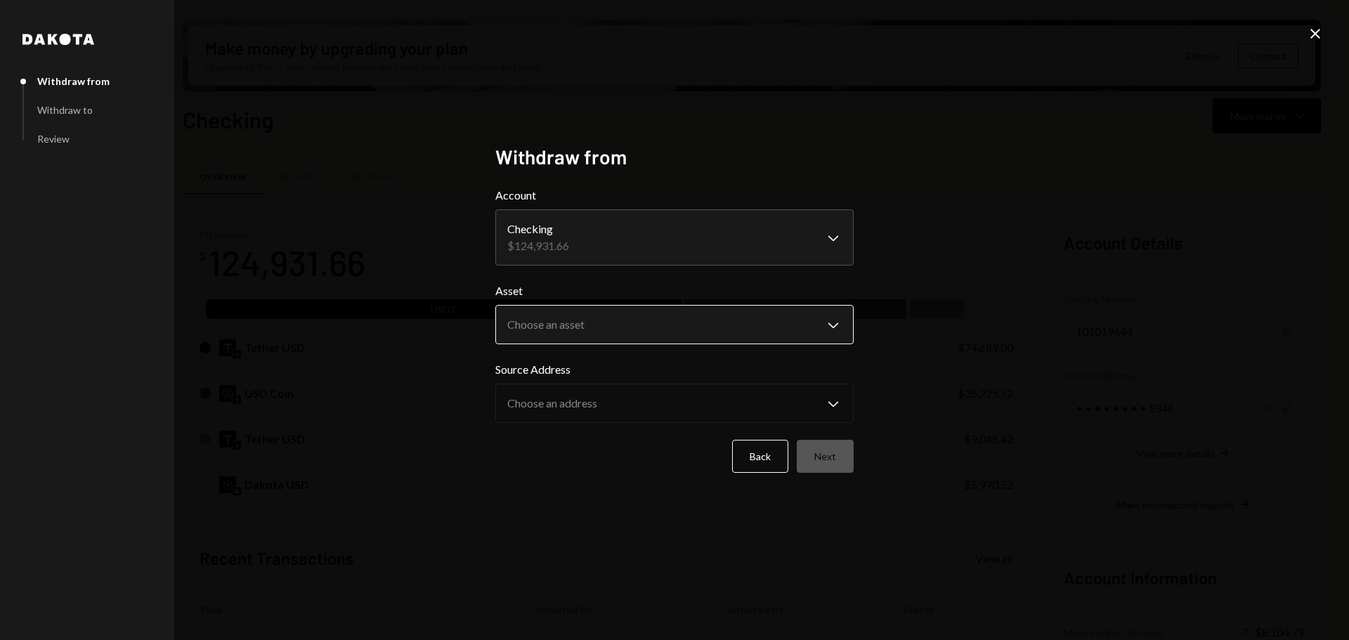
click at [690, 320] on body "C CortX Foundation Caret Down Home Home Inbox Inbox Activities Transactions Acc…" at bounding box center [674, 320] width 1349 height 640
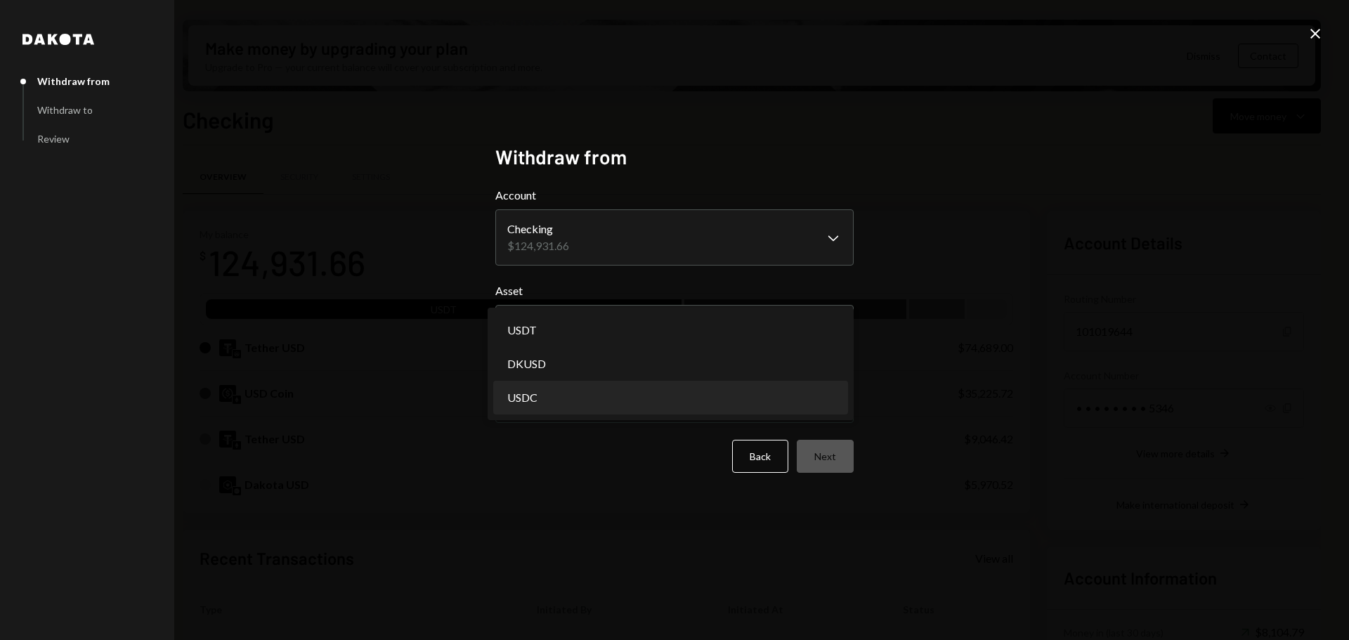
select select "****"
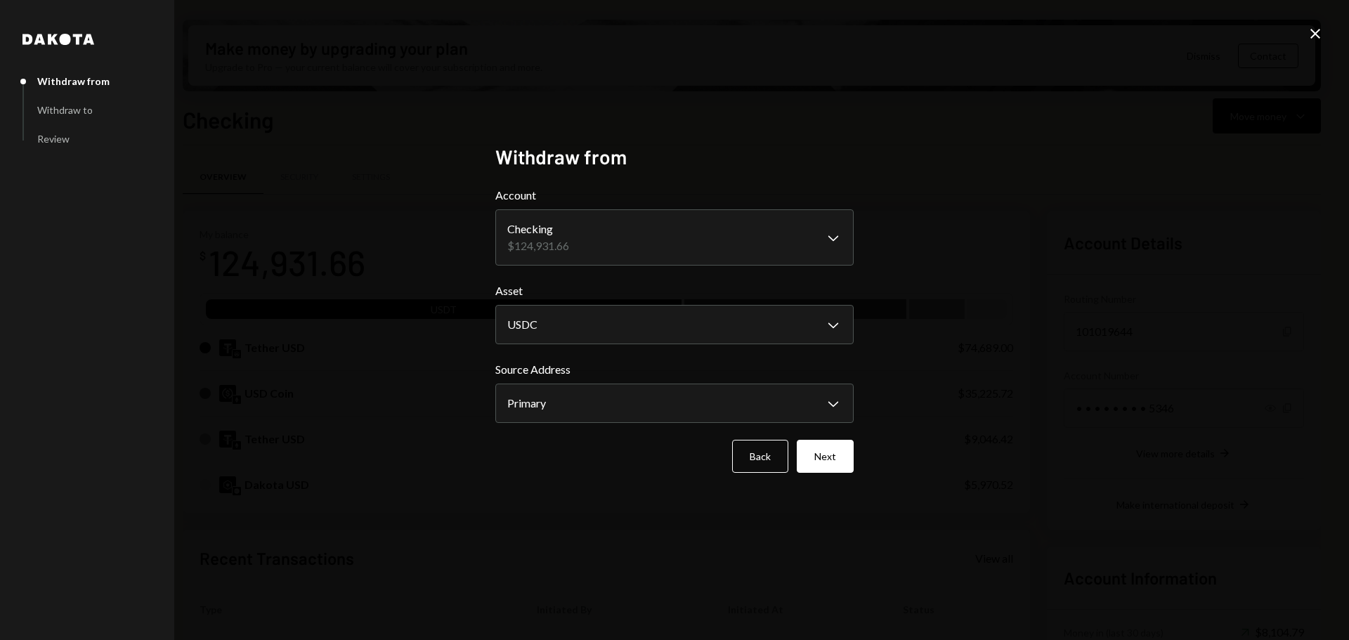
click at [557, 122] on div "**********" at bounding box center [674, 320] width 1349 height 640
click at [825, 454] on button "Next" at bounding box center [825, 456] width 57 height 33
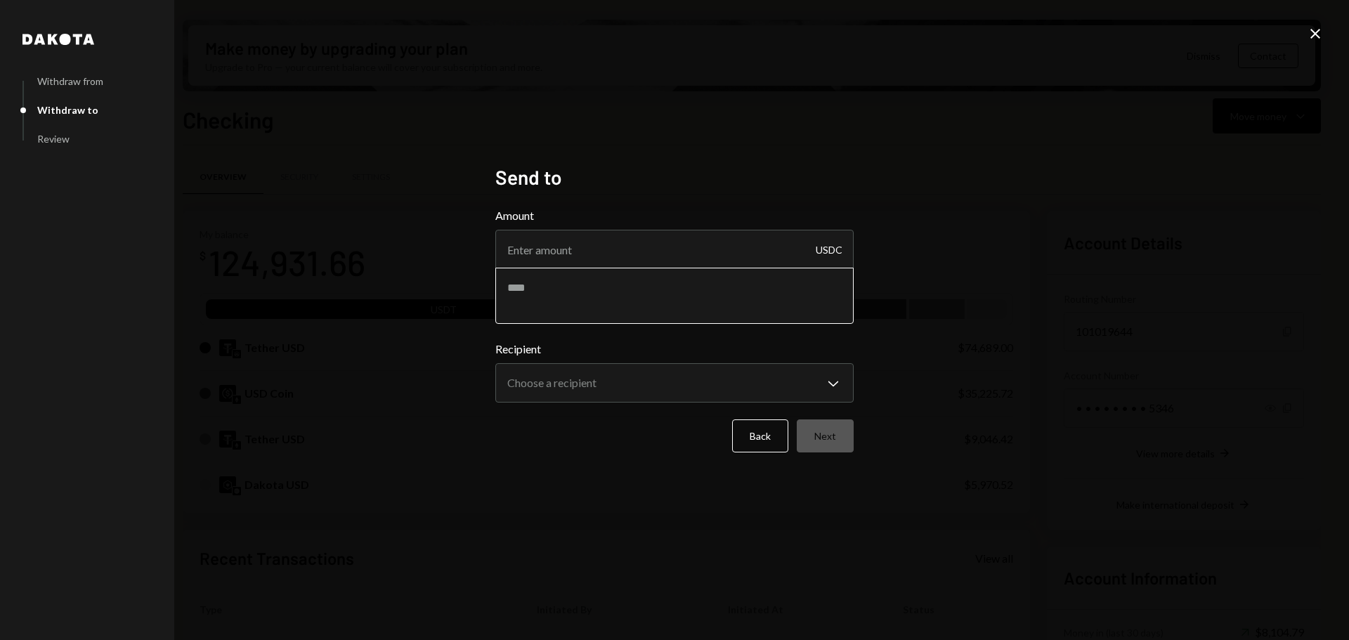
click at [699, 273] on textarea at bounding box center [674, 296] width 358 height 56
click at [691, 252] on input "Amount" at bounding box center [674, 249] width 358 height 39
click at [551, 250] on input "Amount" at bounding box center [674, 249] width 358 height 39
click at [516, 250] on input "2990" at bounding box center [674, 249] width 358 height 39
type input "29990"
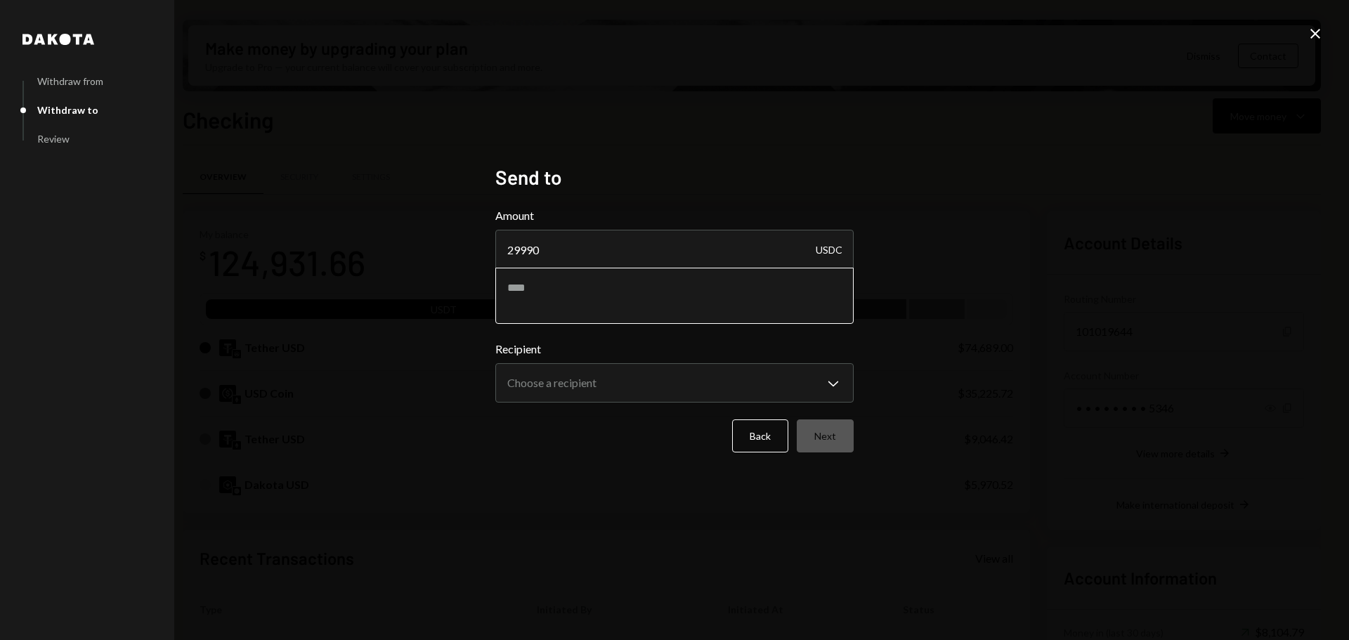
drag, startPoint x: 562, startPoint y: 296, endPoint x: 555, endPoint y: 295, distance: 7.2
click at [558, 296] on textarea at bounding box center [674, 296] width 358 height 56
click at [630, 381] on body "C CortX Foundation Caret Down Home Home Inbox Inbox Activities Transactions Acc…" at bounding box center [674, 320] width 1349 height 640
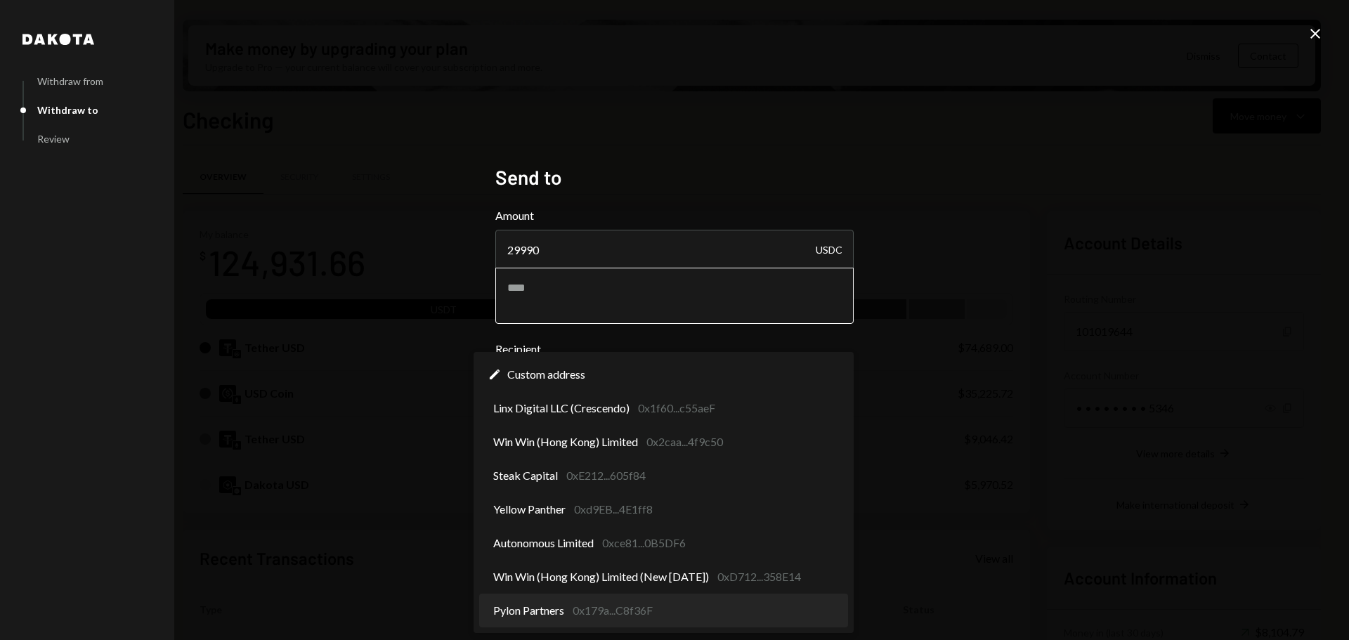
select select "**********"
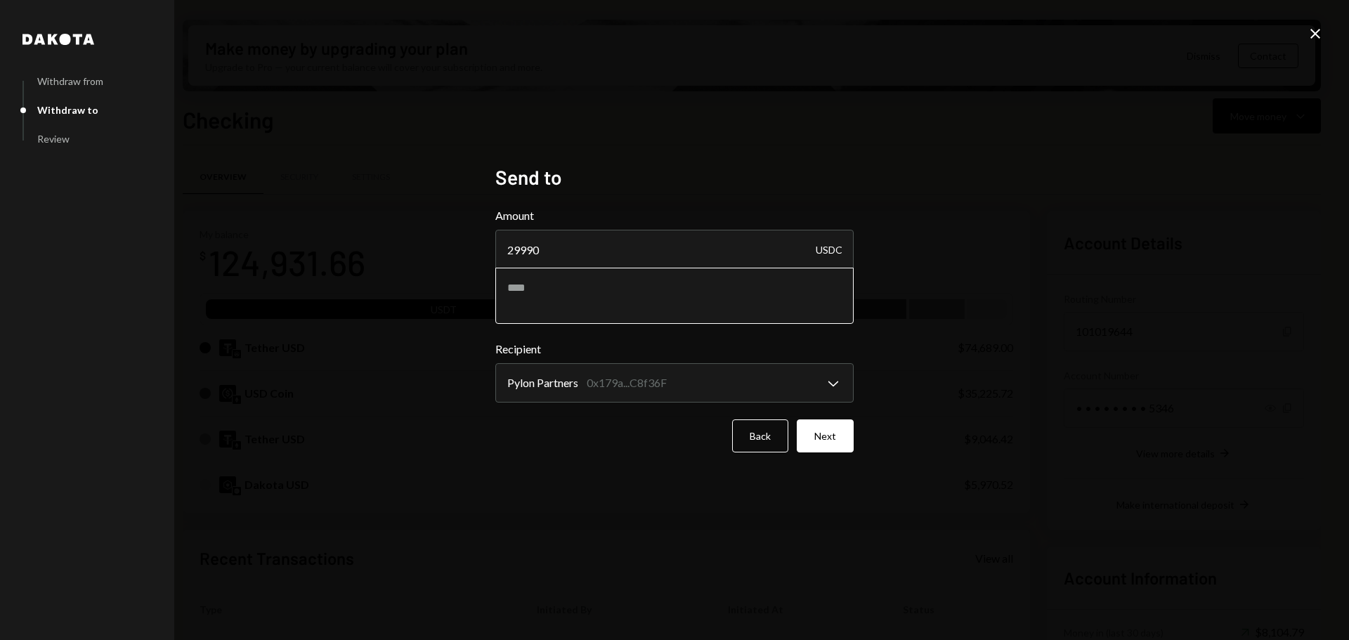
click at [638, 282] on textarea at bounding box center [674, 296] width 358 height 56
click at [1311, 37] on icon "Close" at bounding box center [1314, 33] width 17 height 17
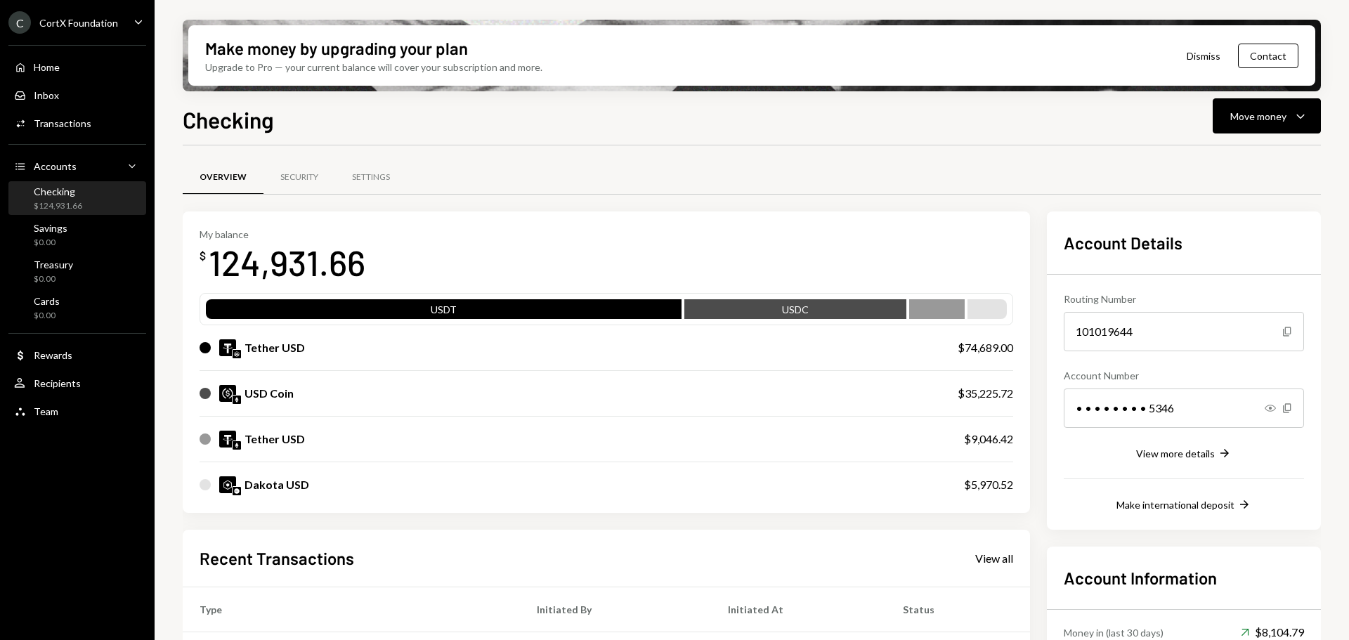
drag, startPoint x: 954, startPoint y: 194, endPoint x: 946, endPoint y: 199, distance: 9.6
click at [954, 194] on div at bounding box center [752, 194] width 1138 height 1
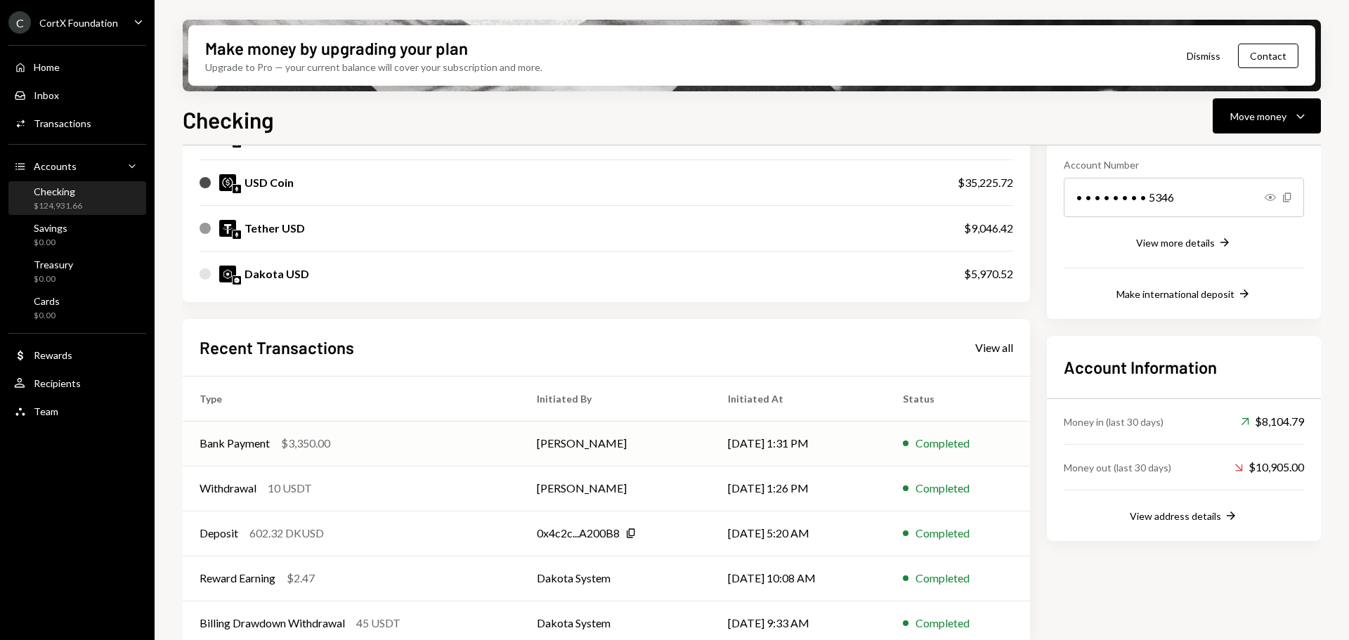
click at [336, 450] on div "Bank Payment $3,350.00" at bounding box center [350, 443] width 303 height 17
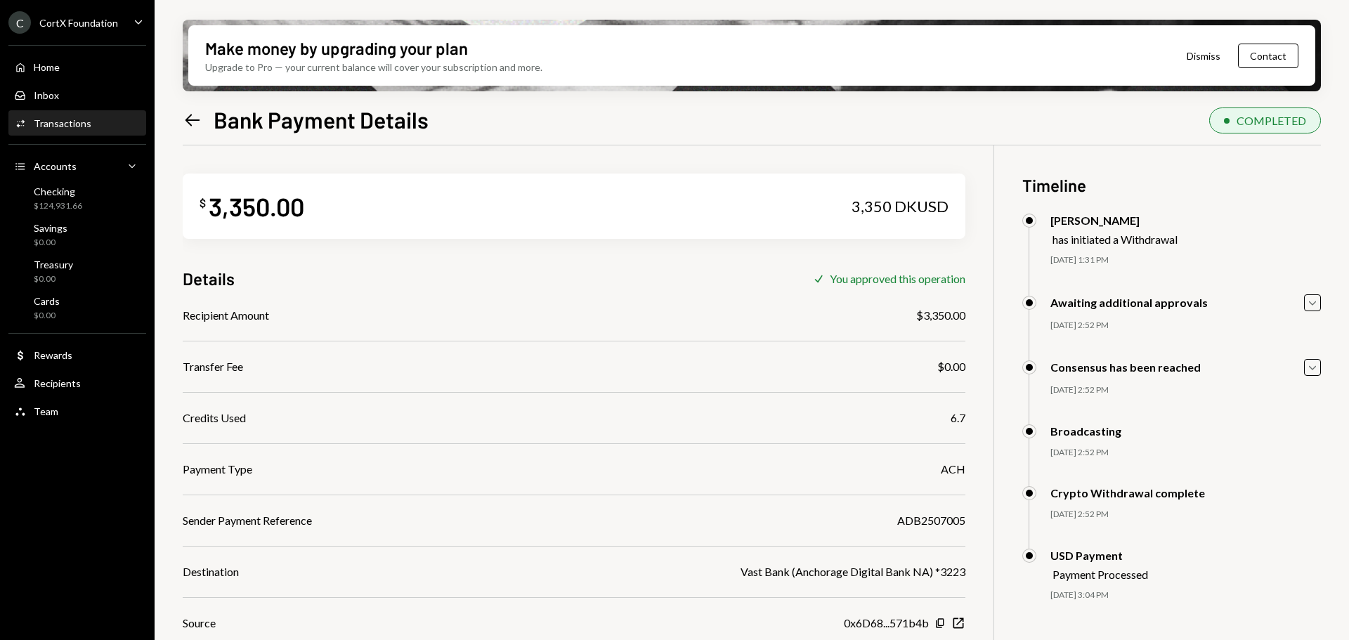
click at [190, 120] on icon at bounding box center [192, 120] width 15 height 12
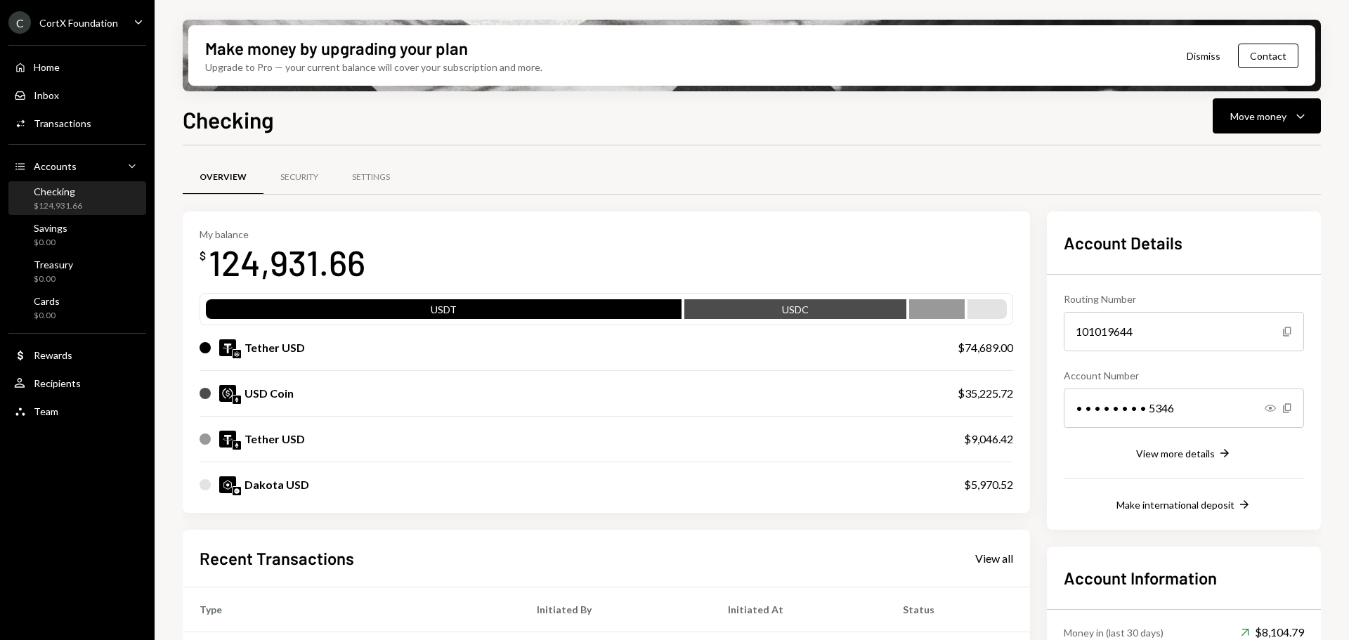
scroll to position [140, 0]
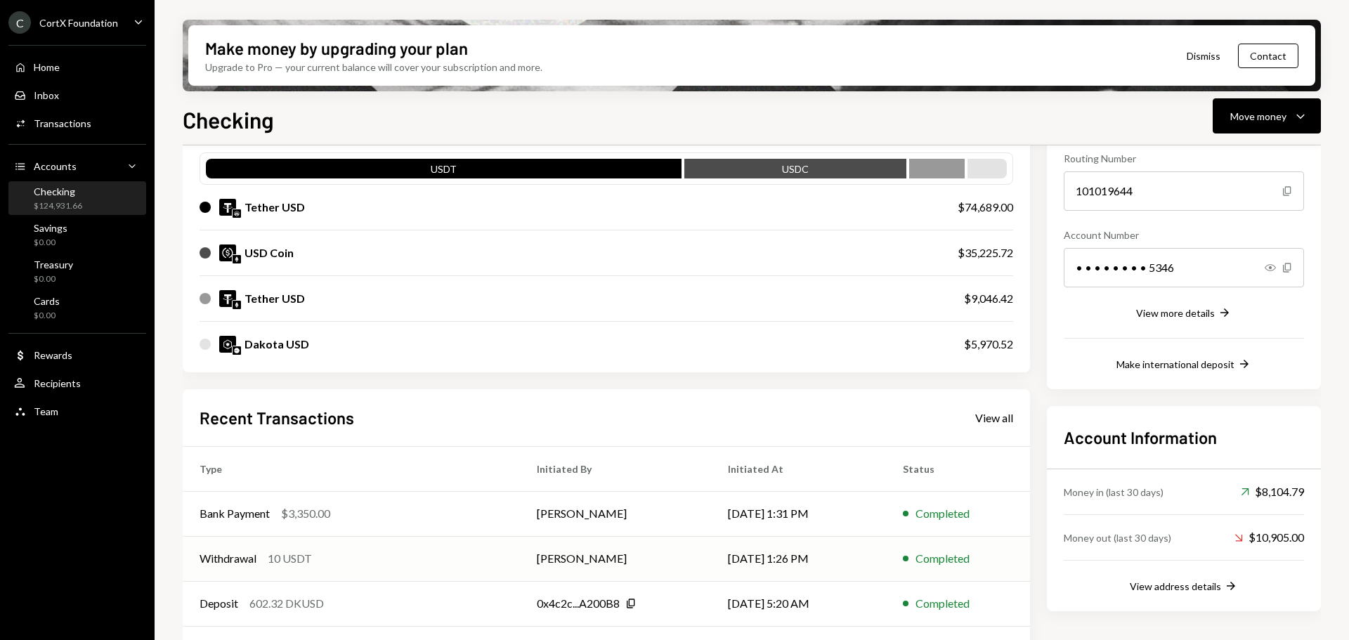
click at [425, 565] on div "Withdrawal 10 USDT" at bounding box center [350, 558] width 303 height 17
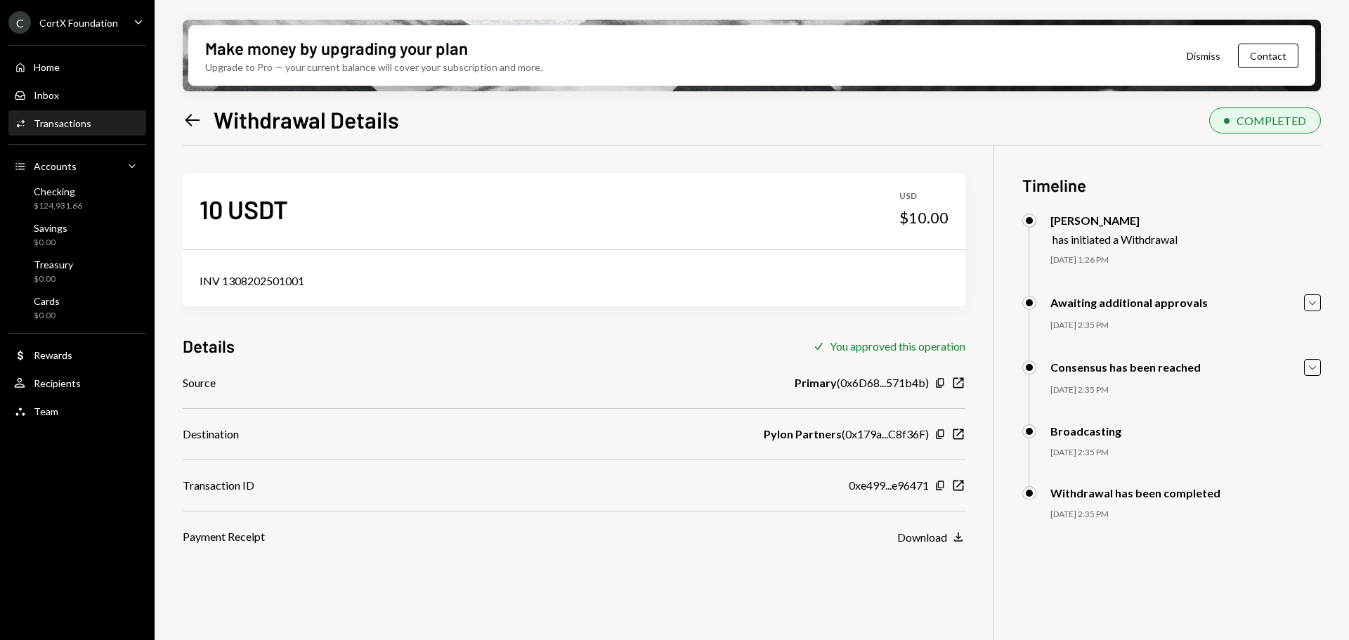
click at [169, 117] on div "Make money by upgrading your plan Upgrade to Pro — your current balance will co…" at bounding box center [752, 320] width 1194 height 640
click at [183, 120] on icon "Left Arrow" at bounding box center [193, 120] width 20 height 20
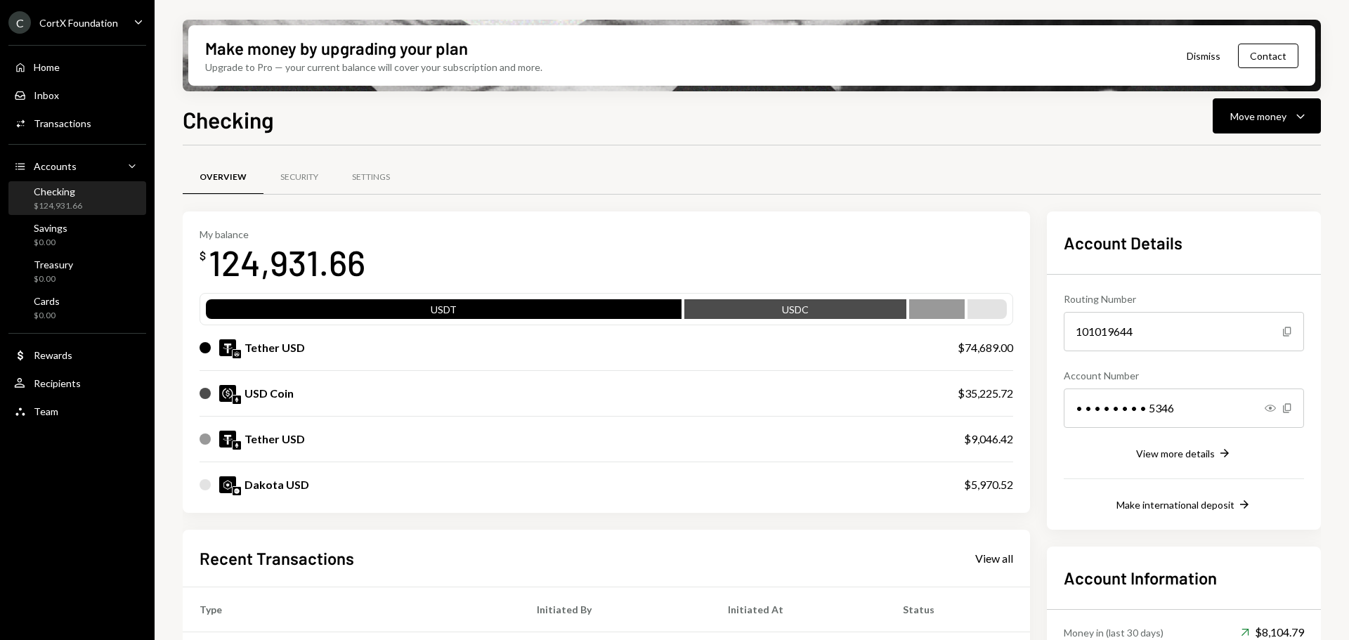
scroll to position [140, 0]
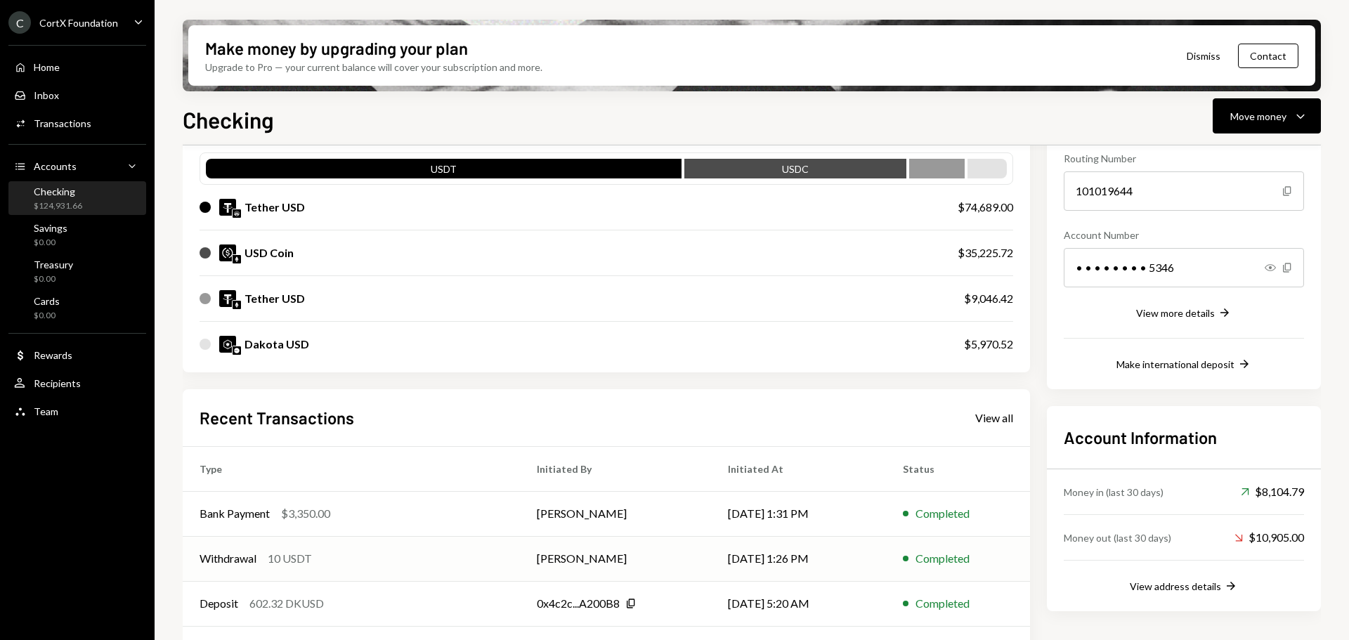
click at [448, 557] on div "Withdrawal 10 USDT" at bounding box center [350, 558] width 303 height 17
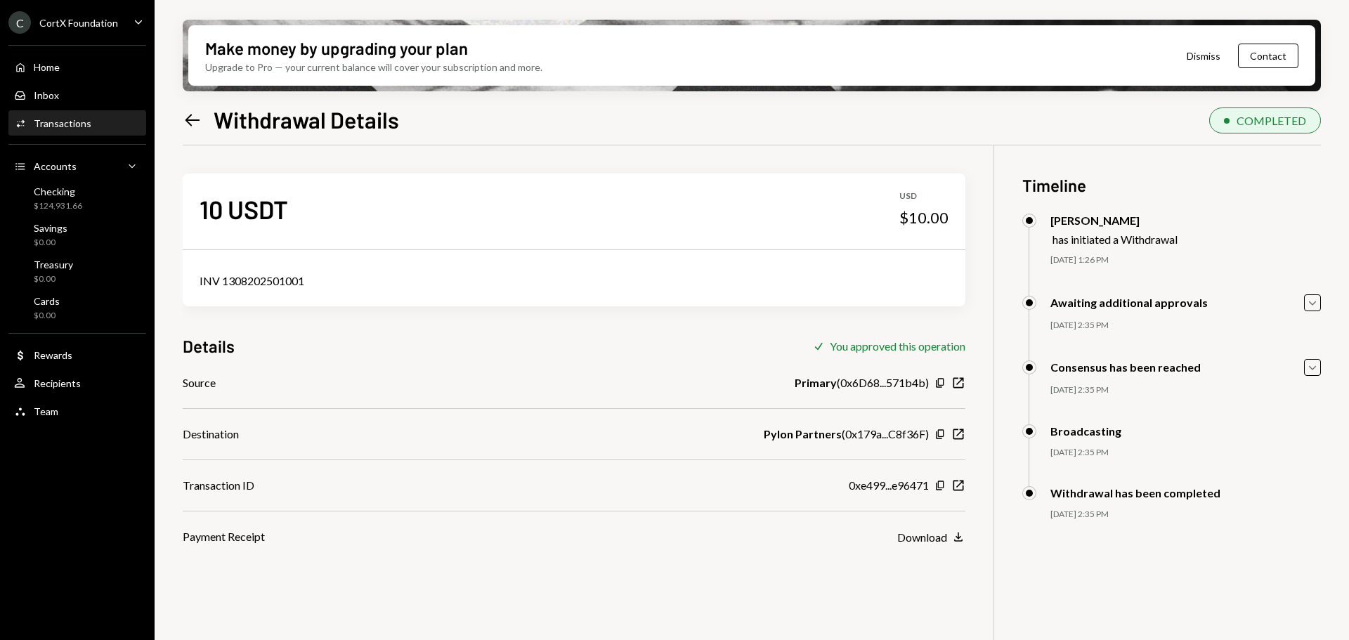
click at [194, 120] on icon at bounding box center [192, 120] width 15 height 12
